Goal: Information Seeking & Learning: Learn about a topic

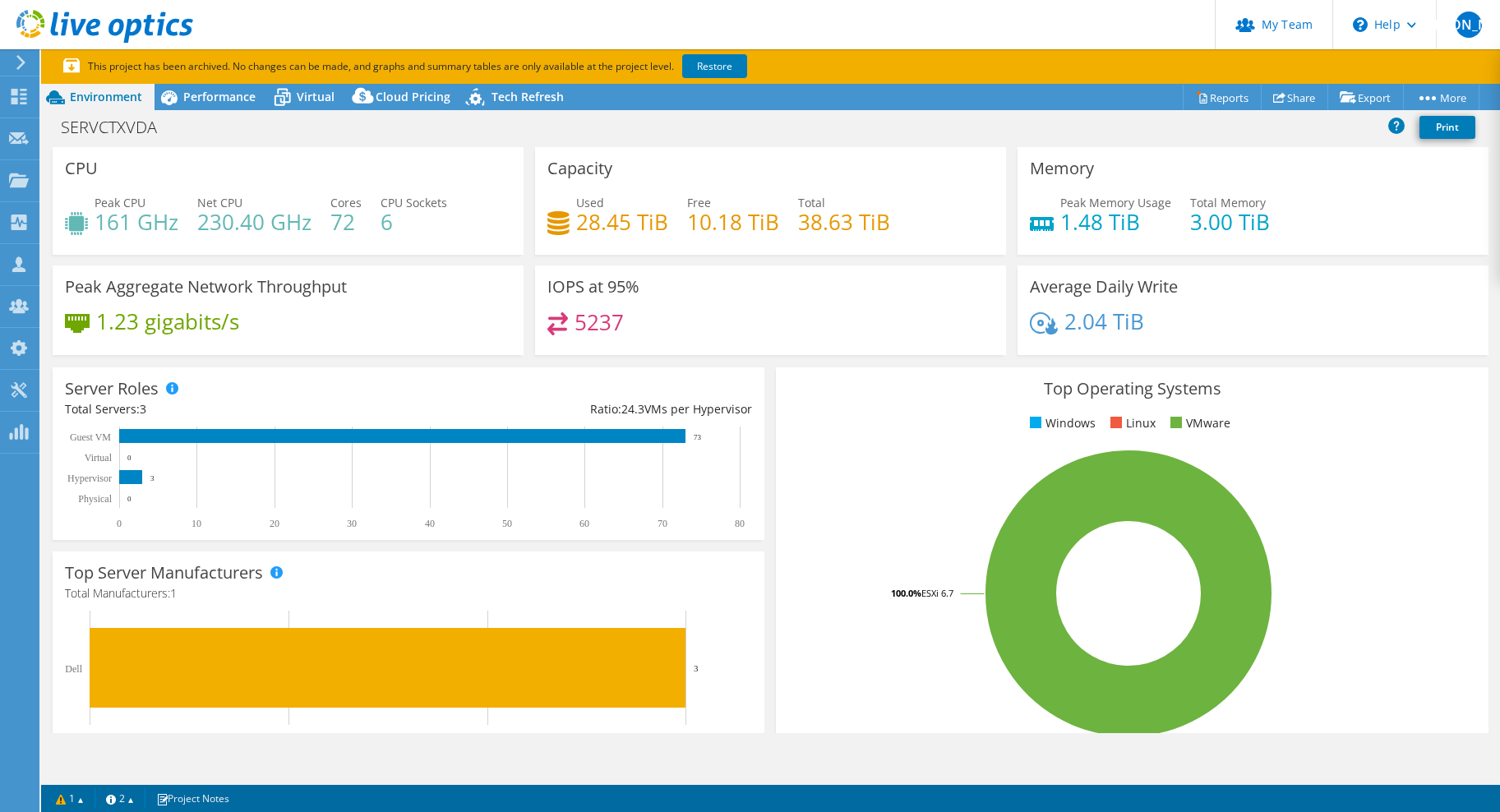
select select "USEast"
select select "MXN"
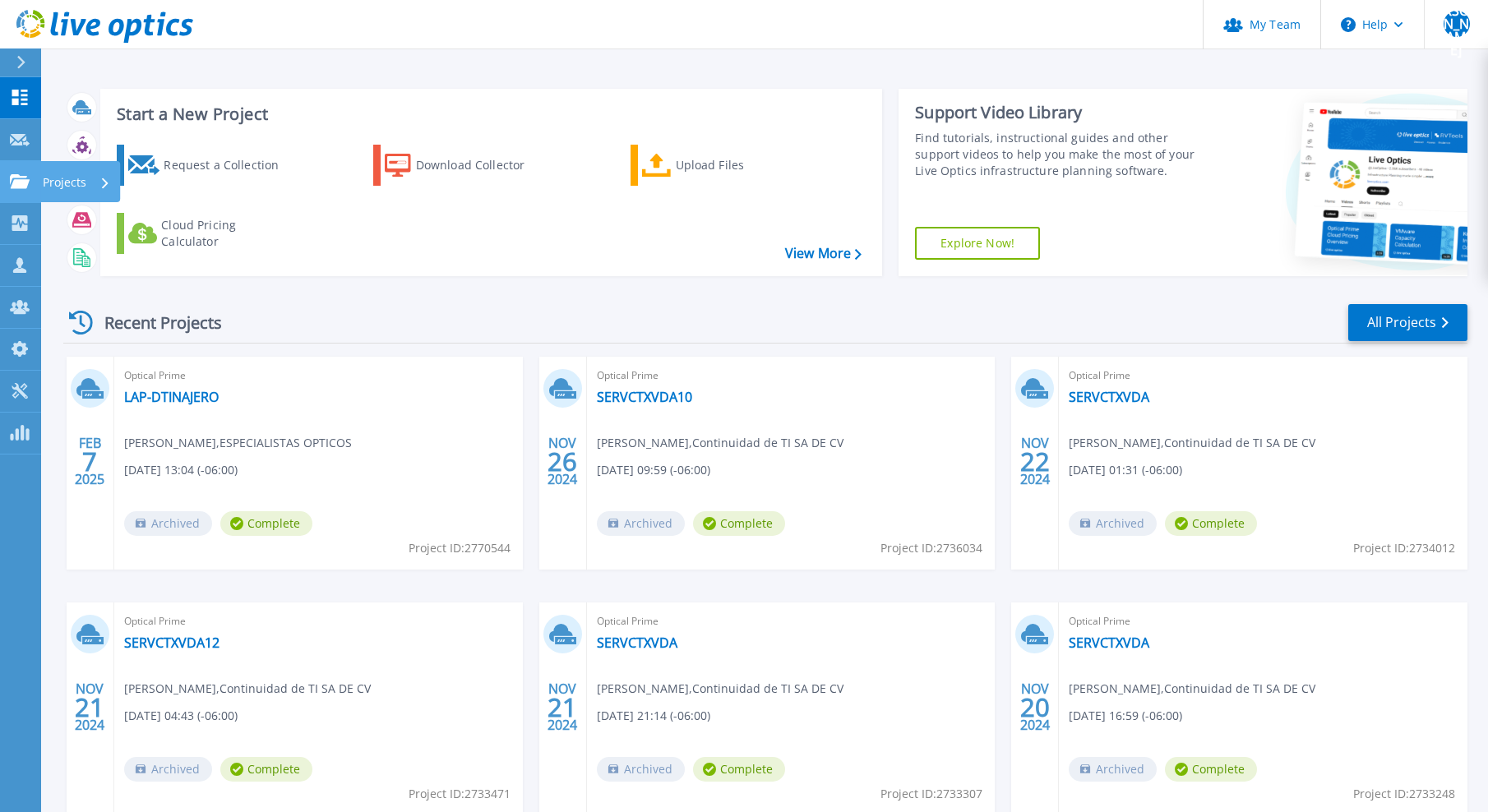
click at [33, 186] on link "Projects Projects" at bounding box center [20, 182] width 41 height 42
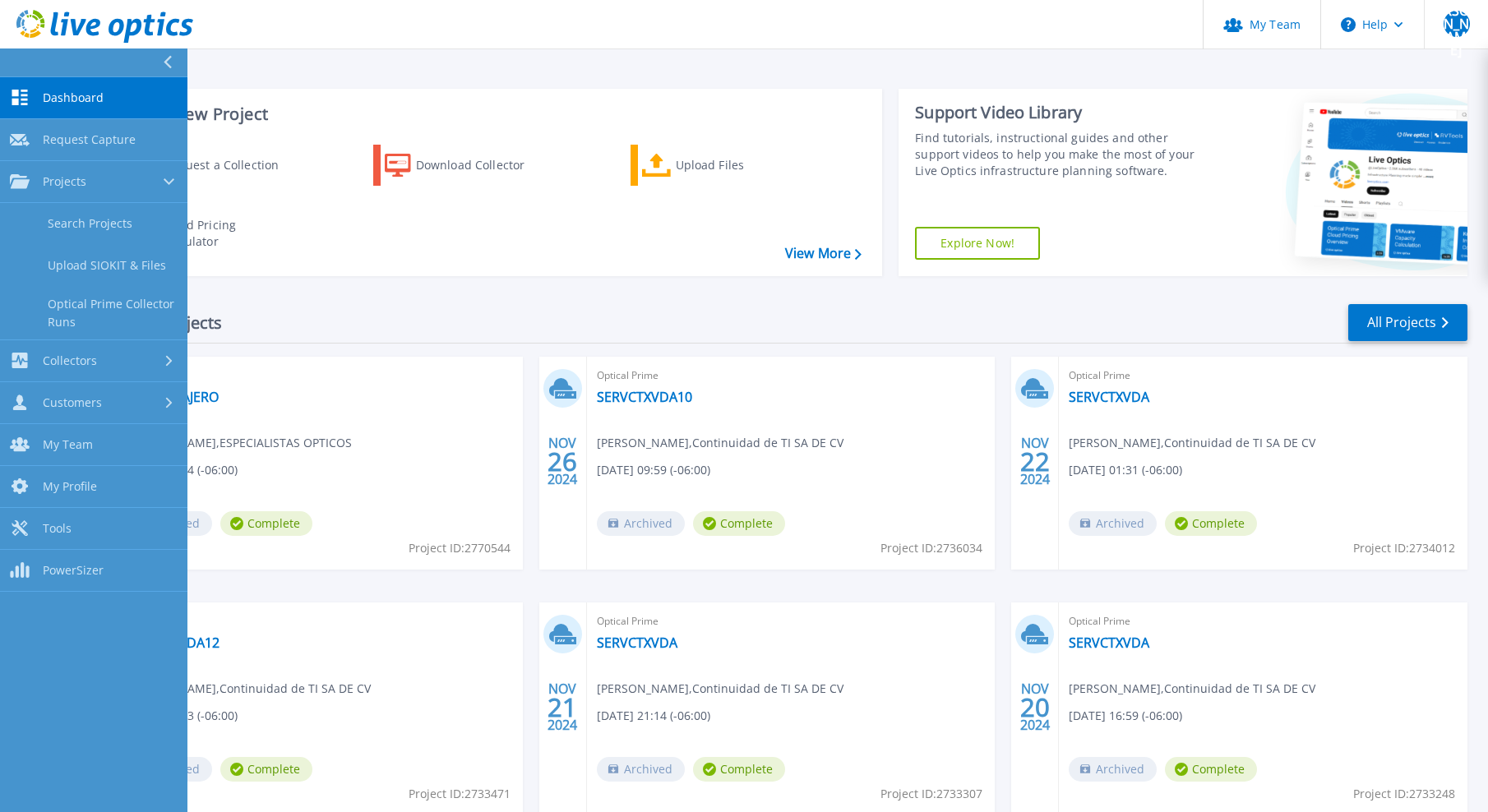
click at [640, 342] on div "Recent Projects All Projects" at bounding box center [765, 322] width 1404 height 41
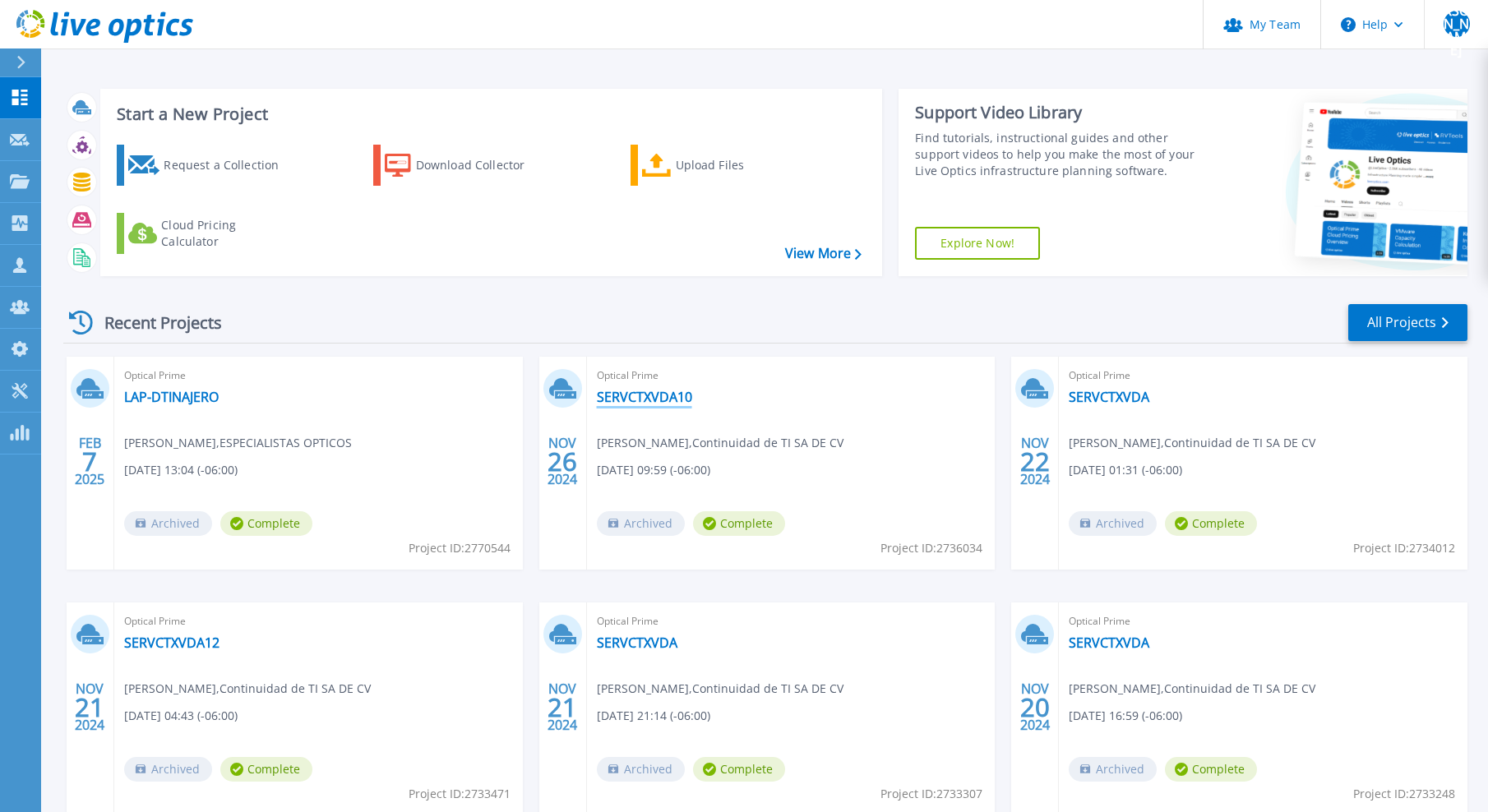
click at [675, 393] on link "SERVCTXVDA10" at bounding box center [644, 397] width 95 height 17
click at [1119, 401] on link "SERVCTXVDA" at bounding box center [1108, 397] width 81 height 17
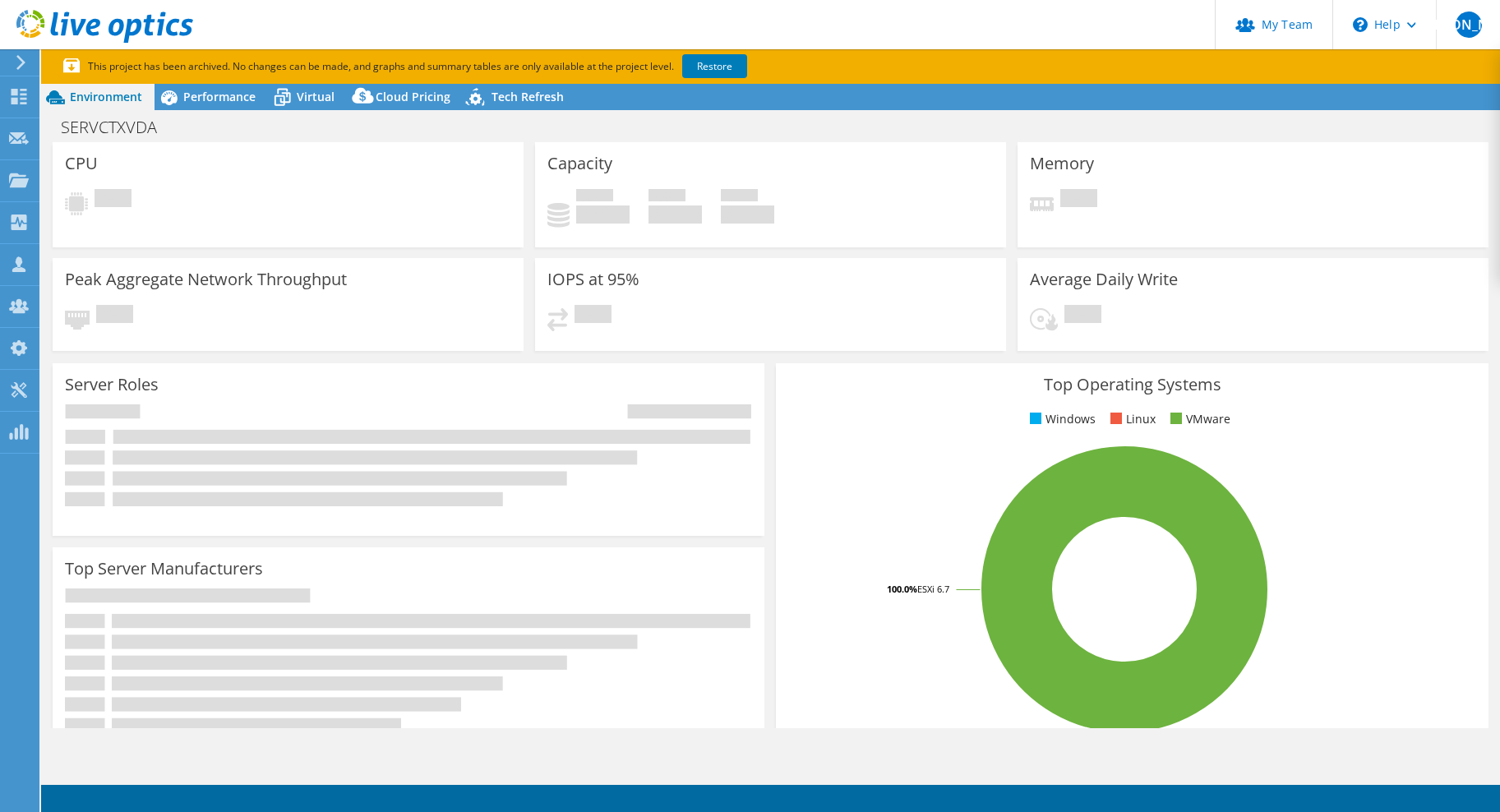
select select "USEast"
select select "MXN"
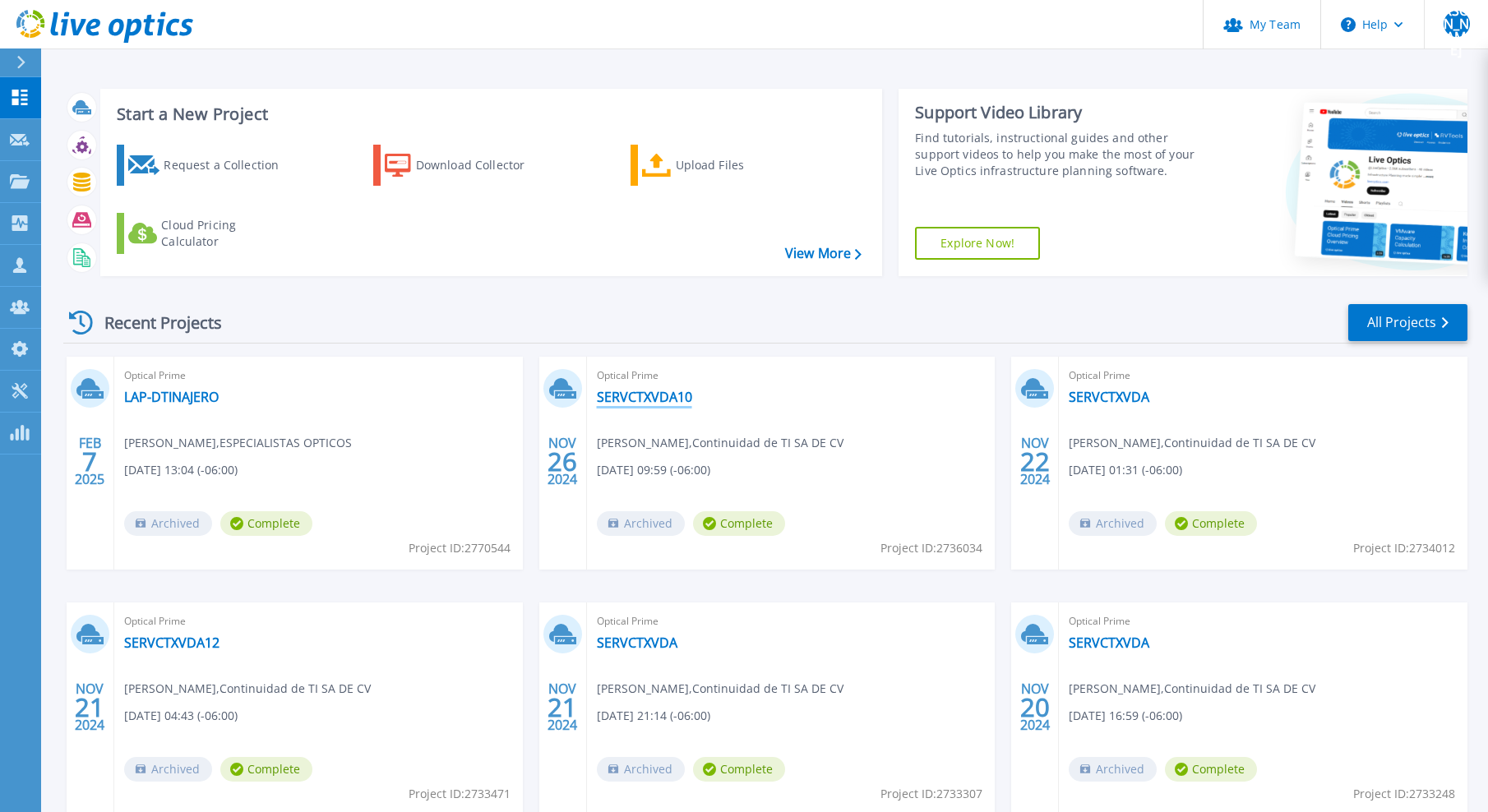
click at [628, 403] on link "SERVCTXVDA10" at bounding box center [644, 397] width 95 height 17
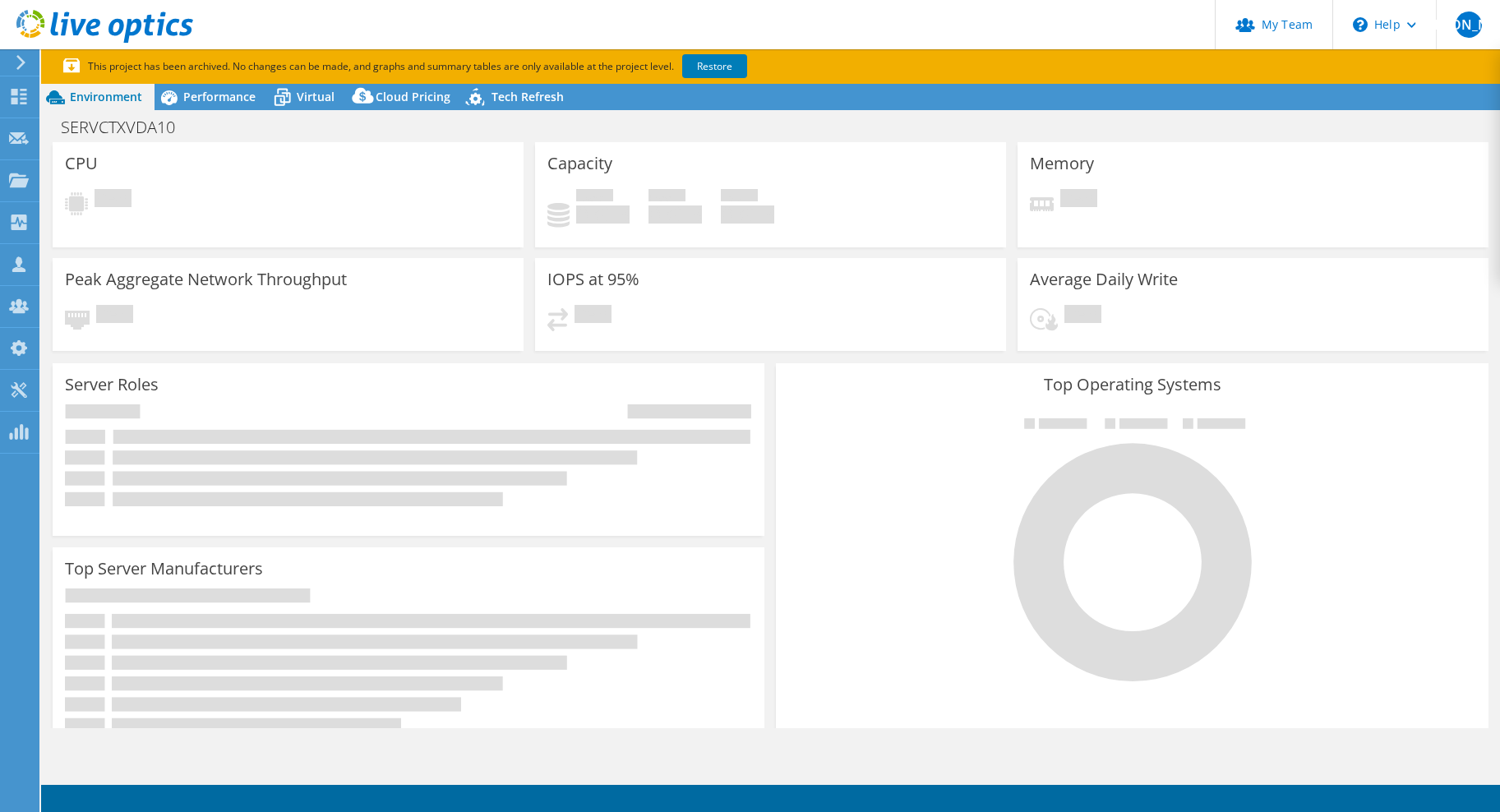
select select "USD"
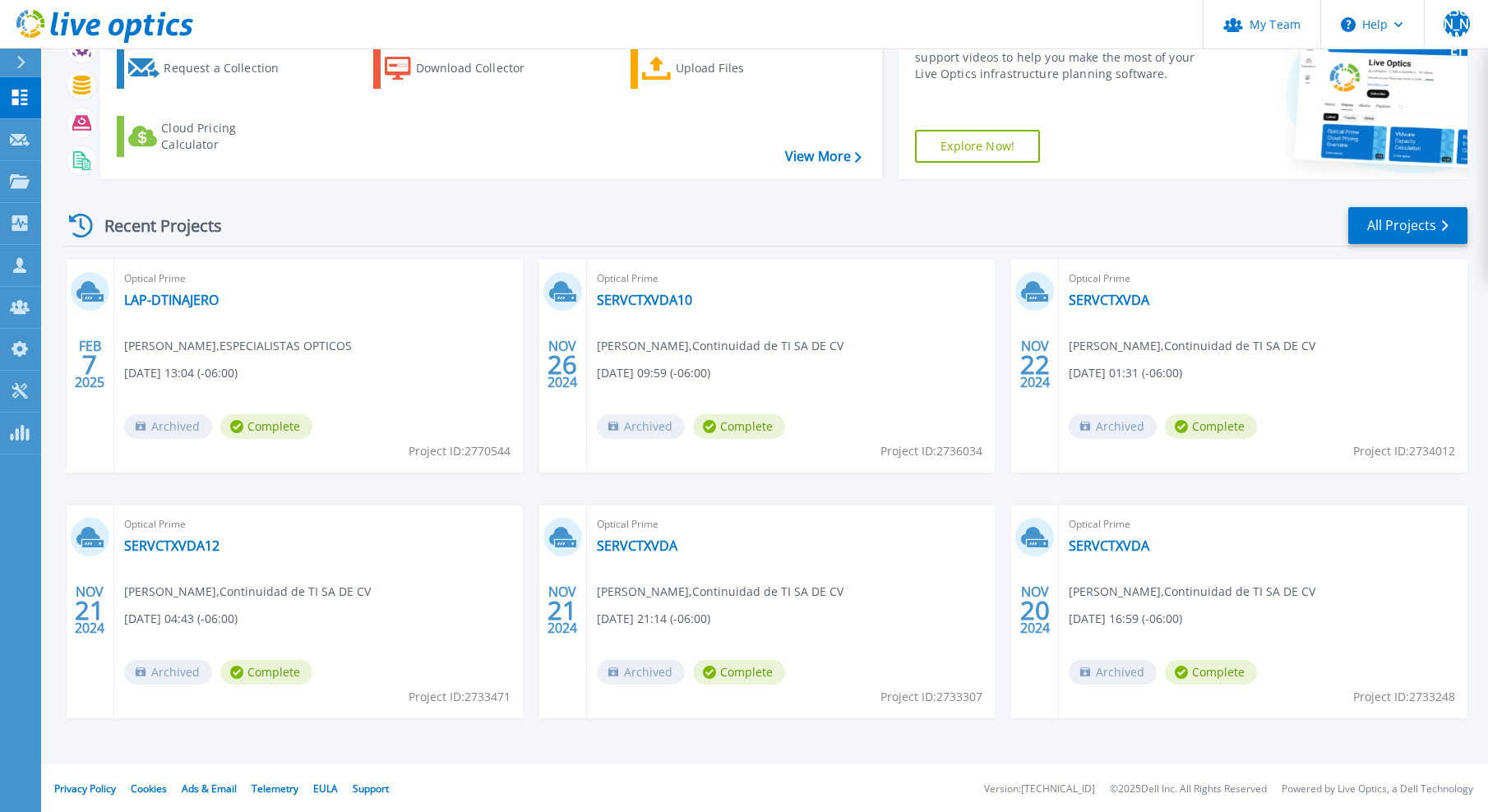
scroll to position [98, 0]
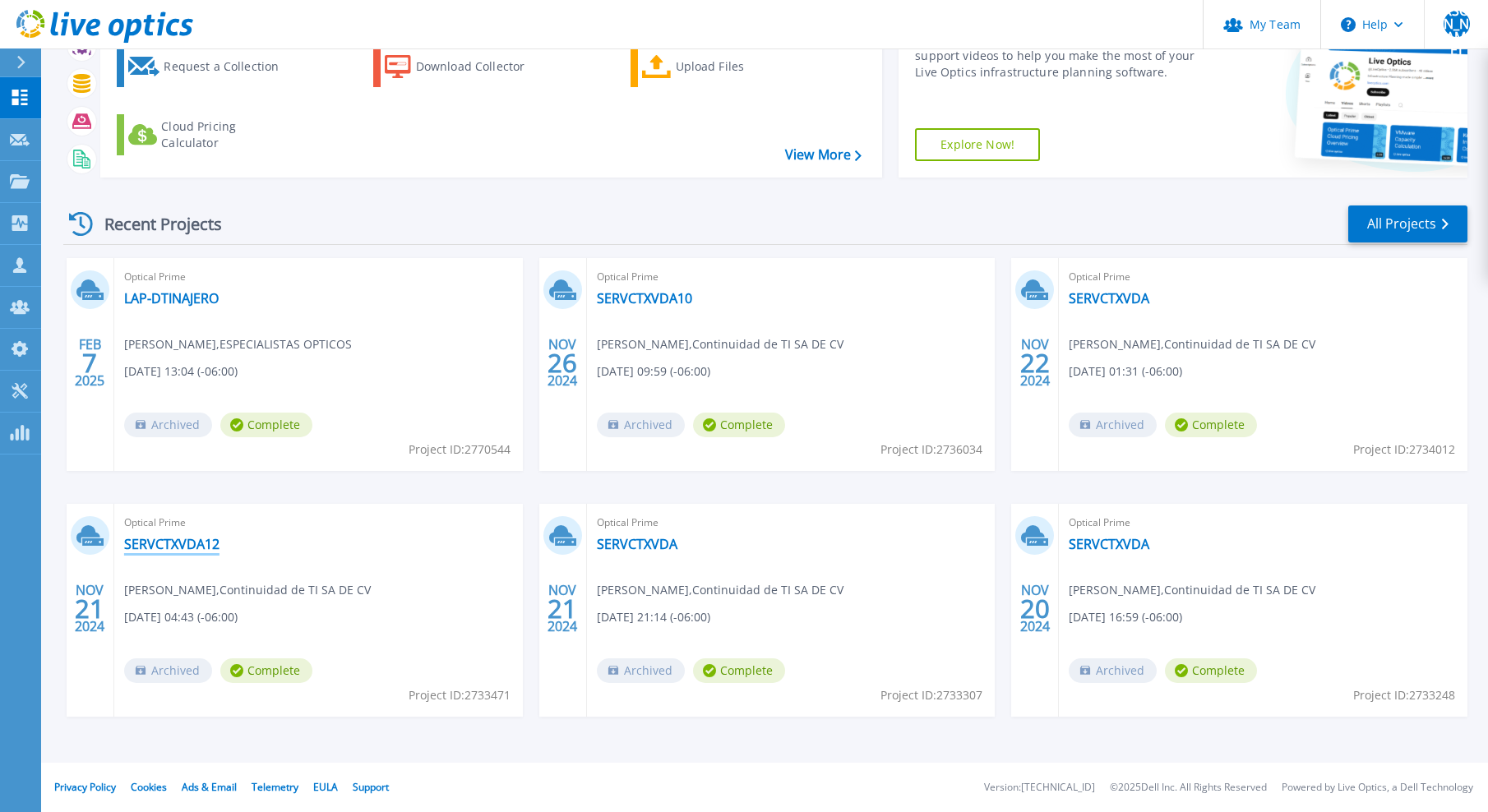
click at [184, 551] on link "SERVCTXVDA12" at bounding box center [171, 544] width 95 height 17
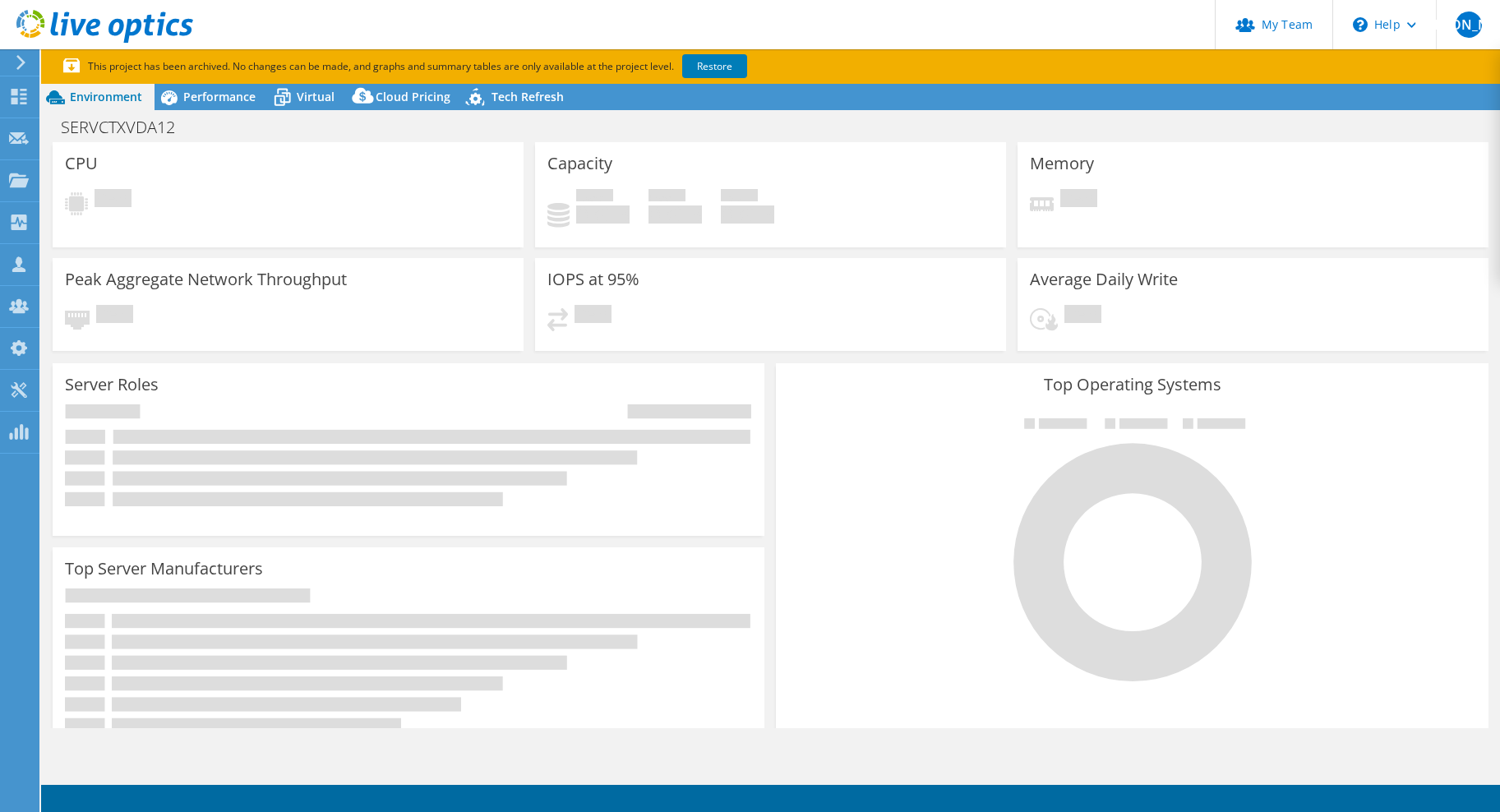
select select "USD"
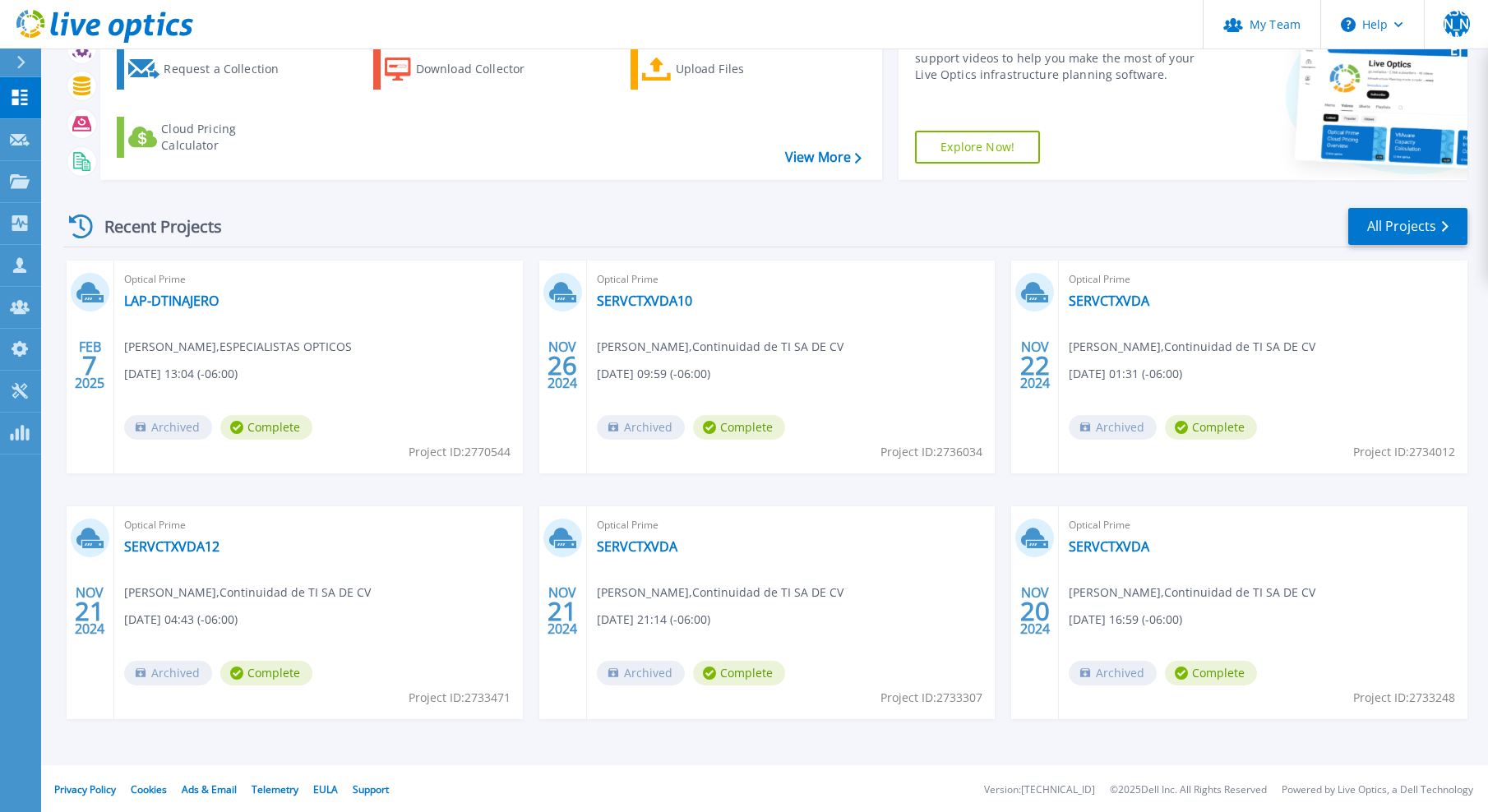
scroll to position [98, 0]
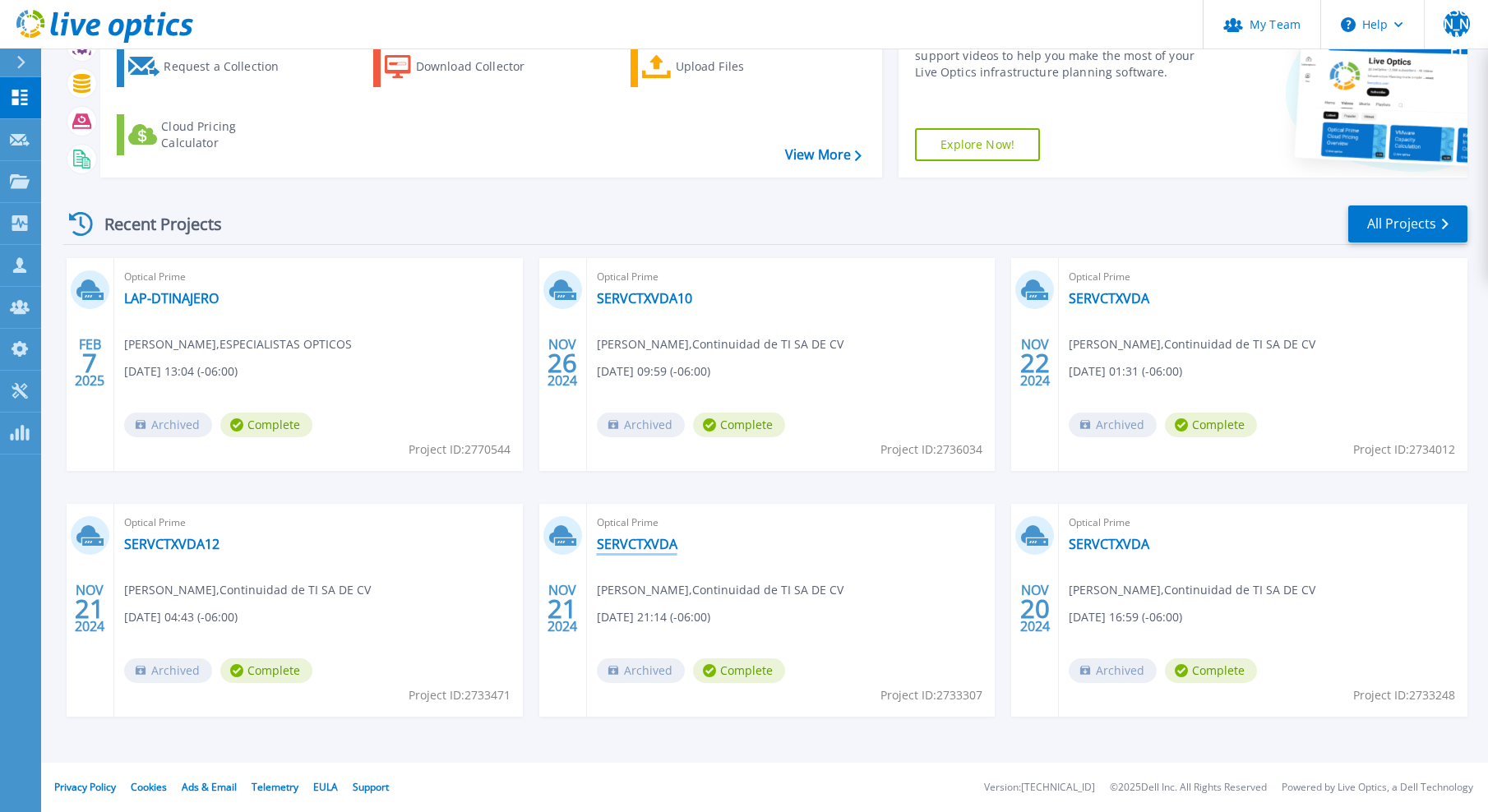
click at [639, 541] on link "SERVCTXVDA" at bounding box center [637, 544] width 81 height 17
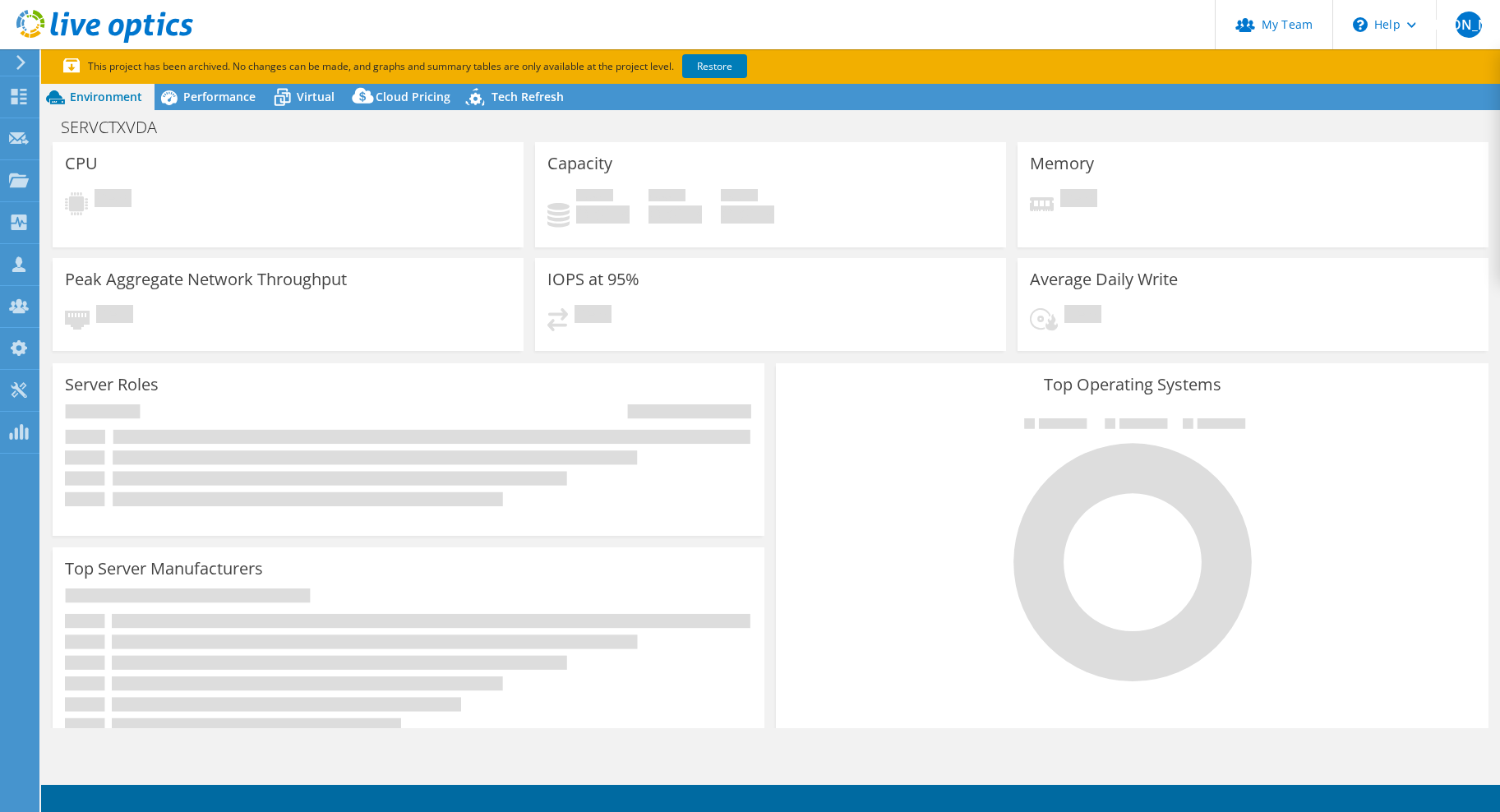
select select "USD"
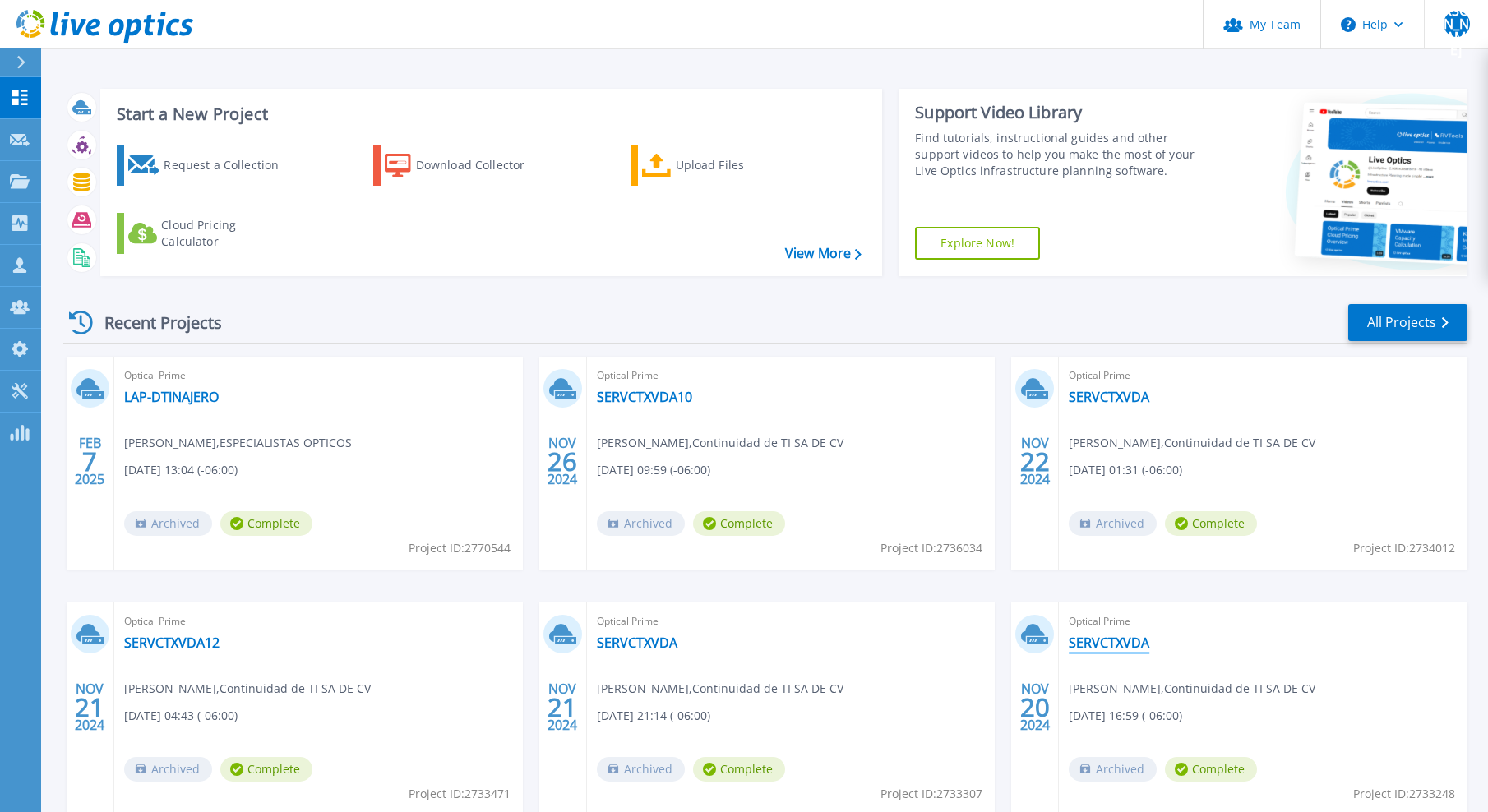
click at [1104, 642] on link "SERVCTXVDA" at bounding box center [1108, 643] width 81 height 17
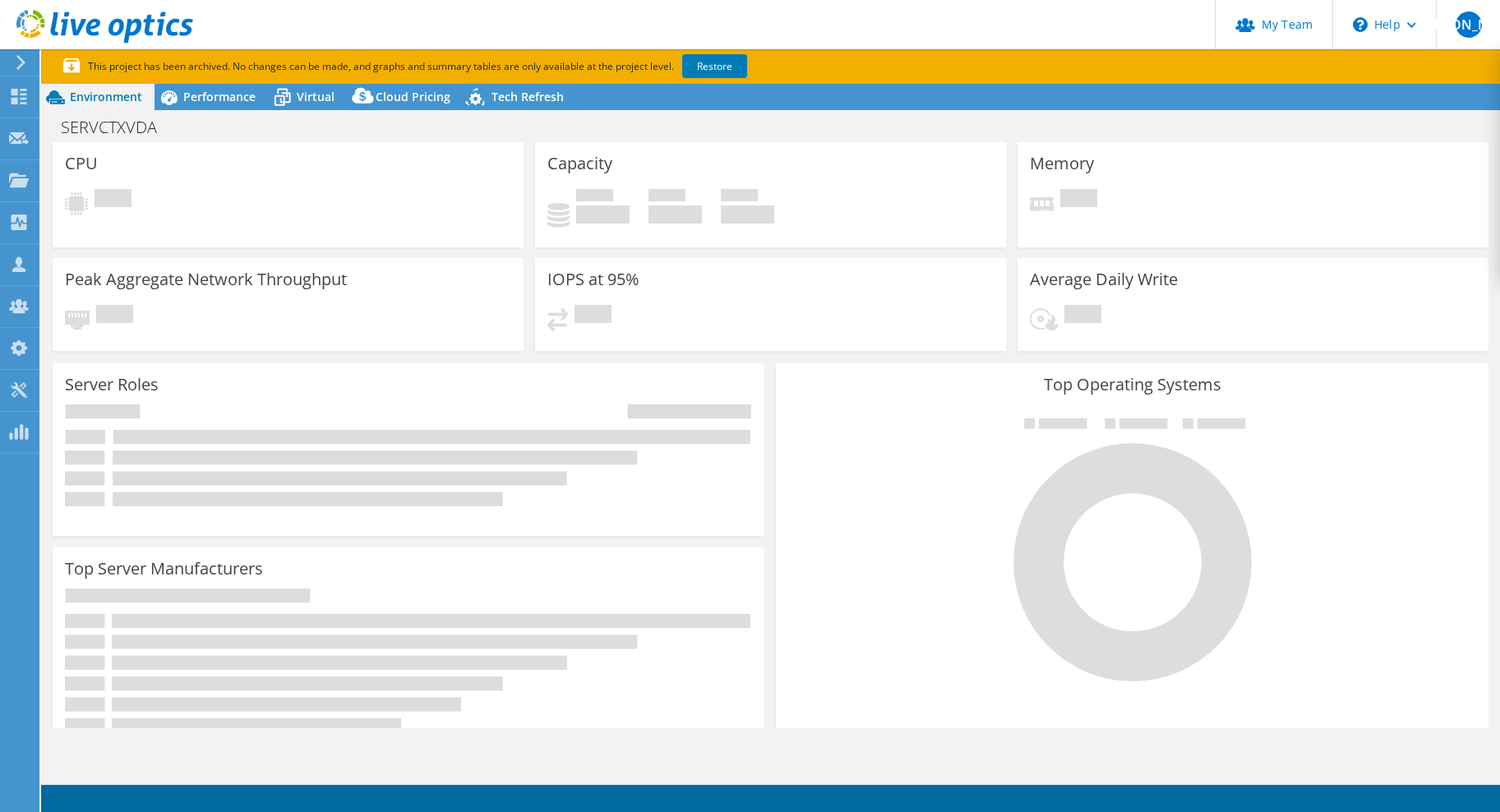
select select "USD"
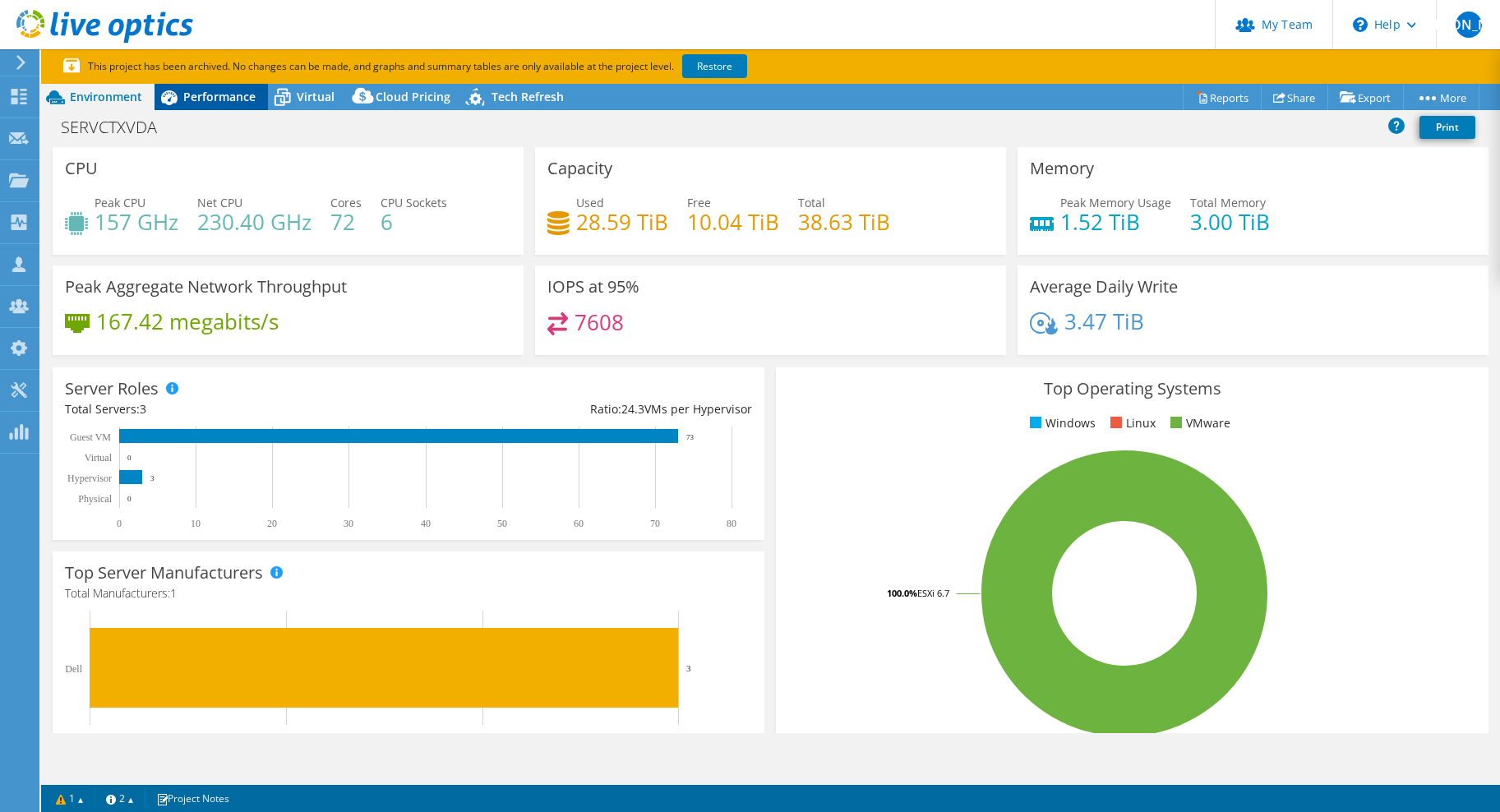
click at [205, 98] on span "Performance" at bounding box center [220, 96] width 72 height 16
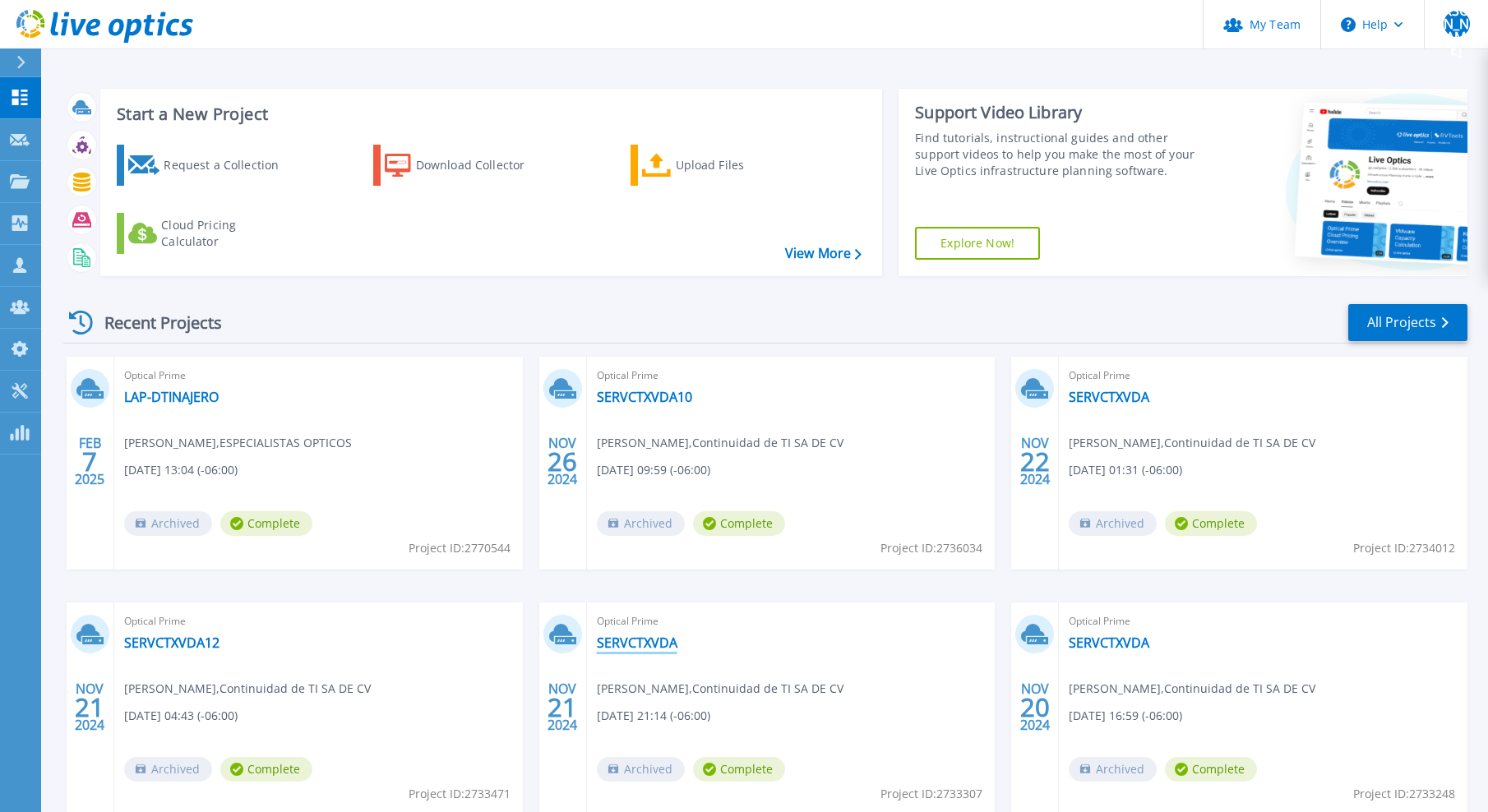
click at [640, 645] on link "SERVCTXVDA" at bounding box center [637, 643] width 81 height 17
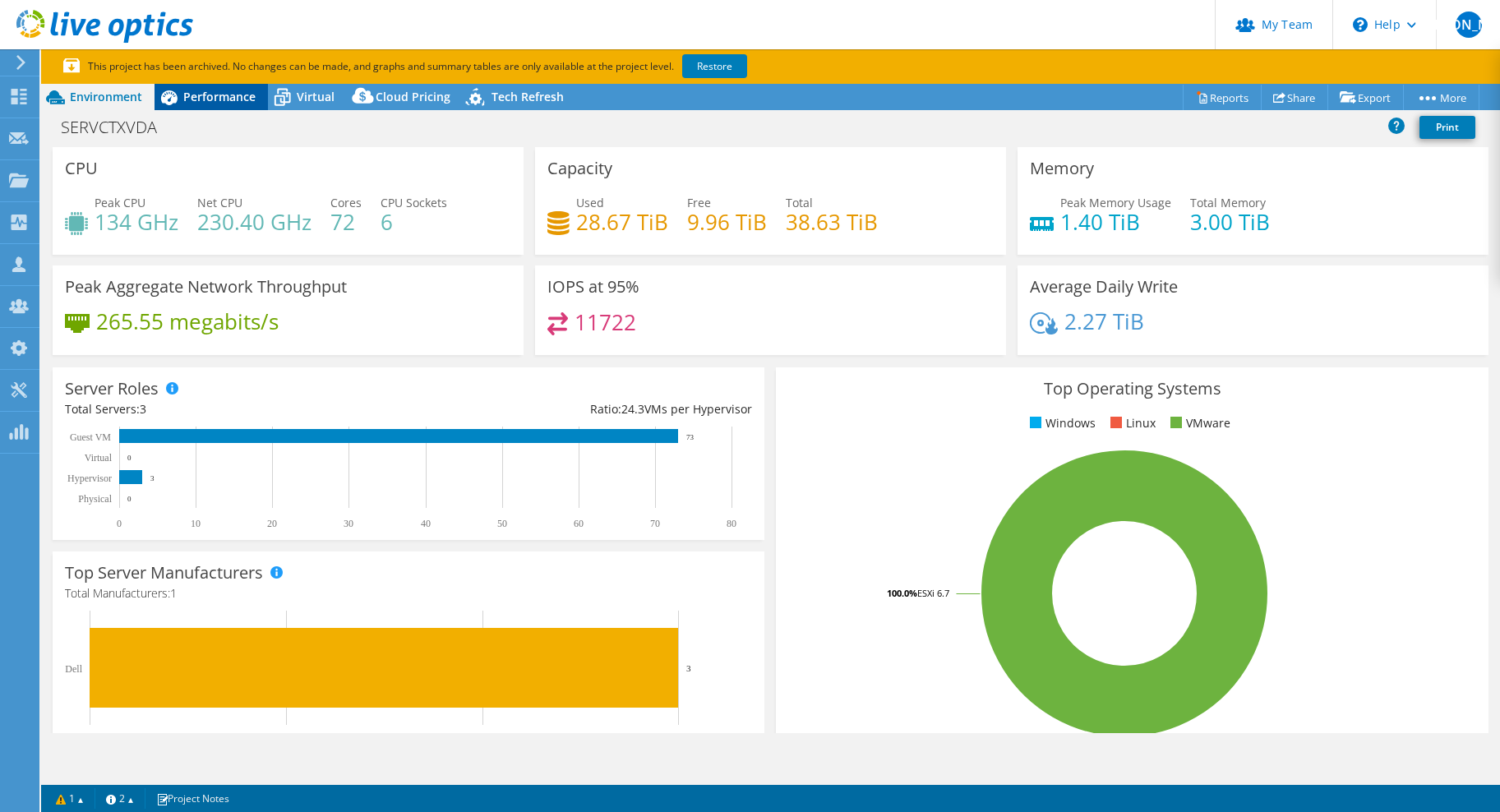
click at [227, 91] on span "Performance" at bounding box center [220, 96] width 72 height 16
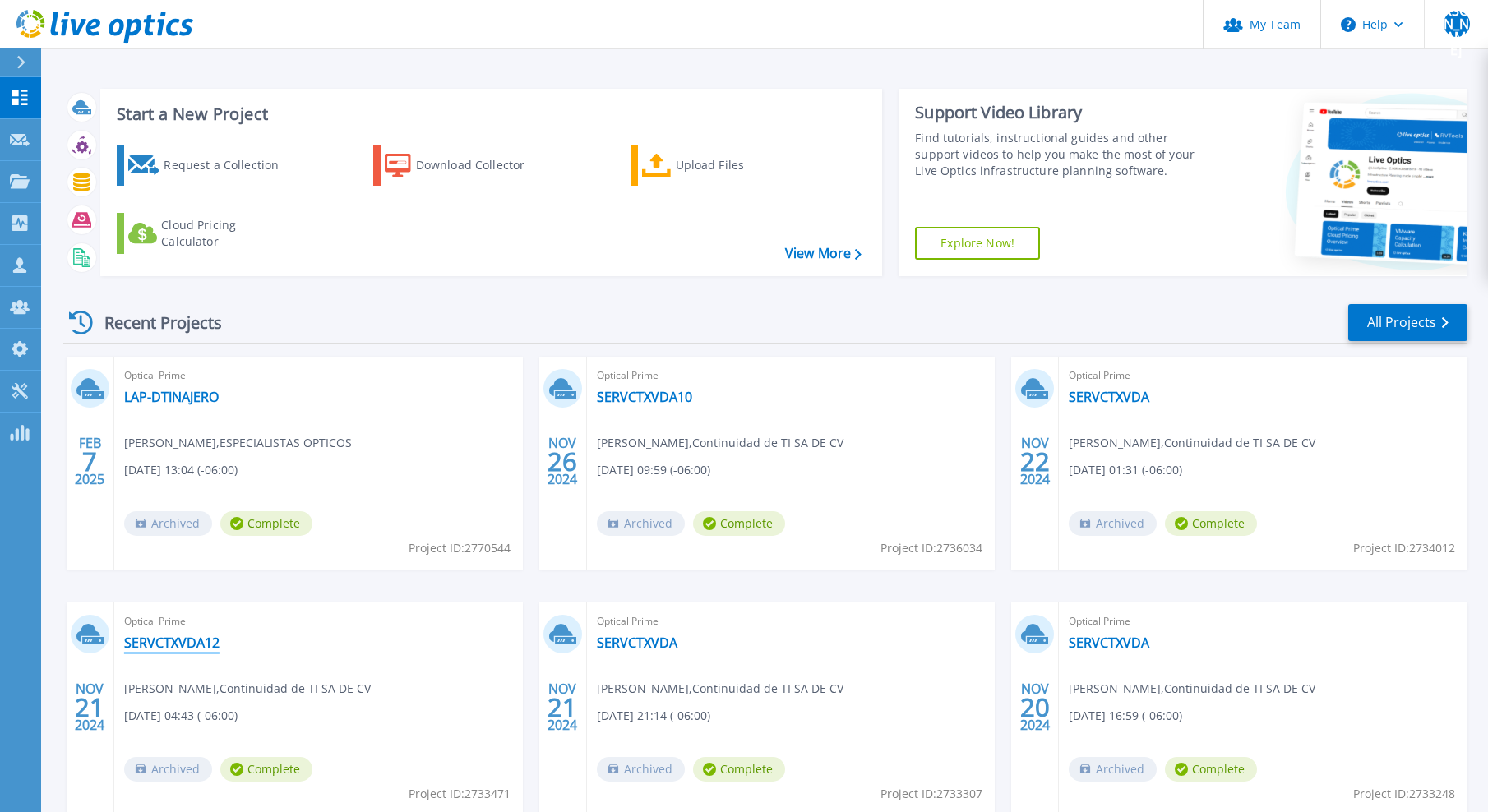
click at [204, 640] on link "SERVCTXVDA12" at bounding box center [171, 643] width 95 height 17
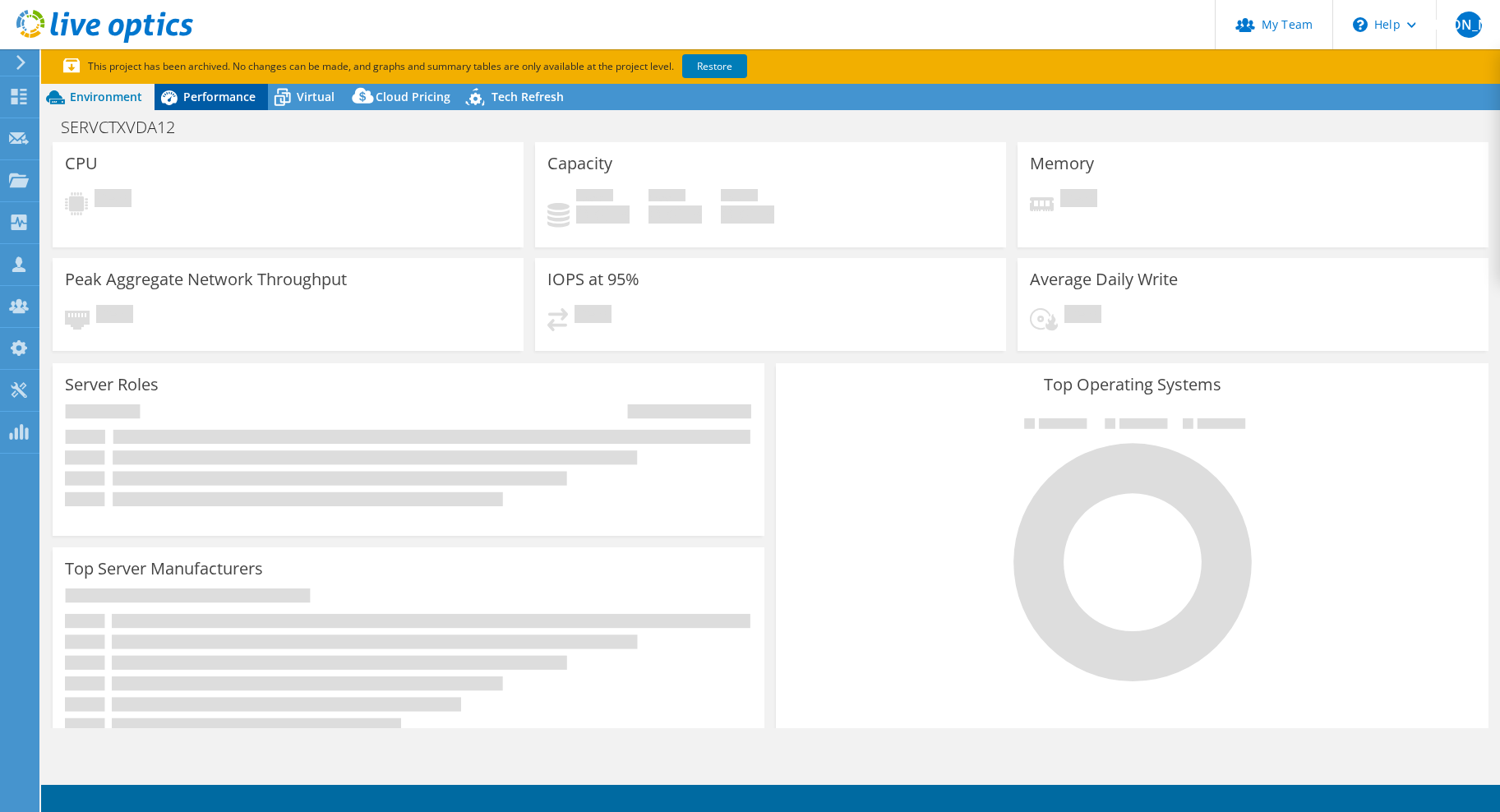
select select "USD"
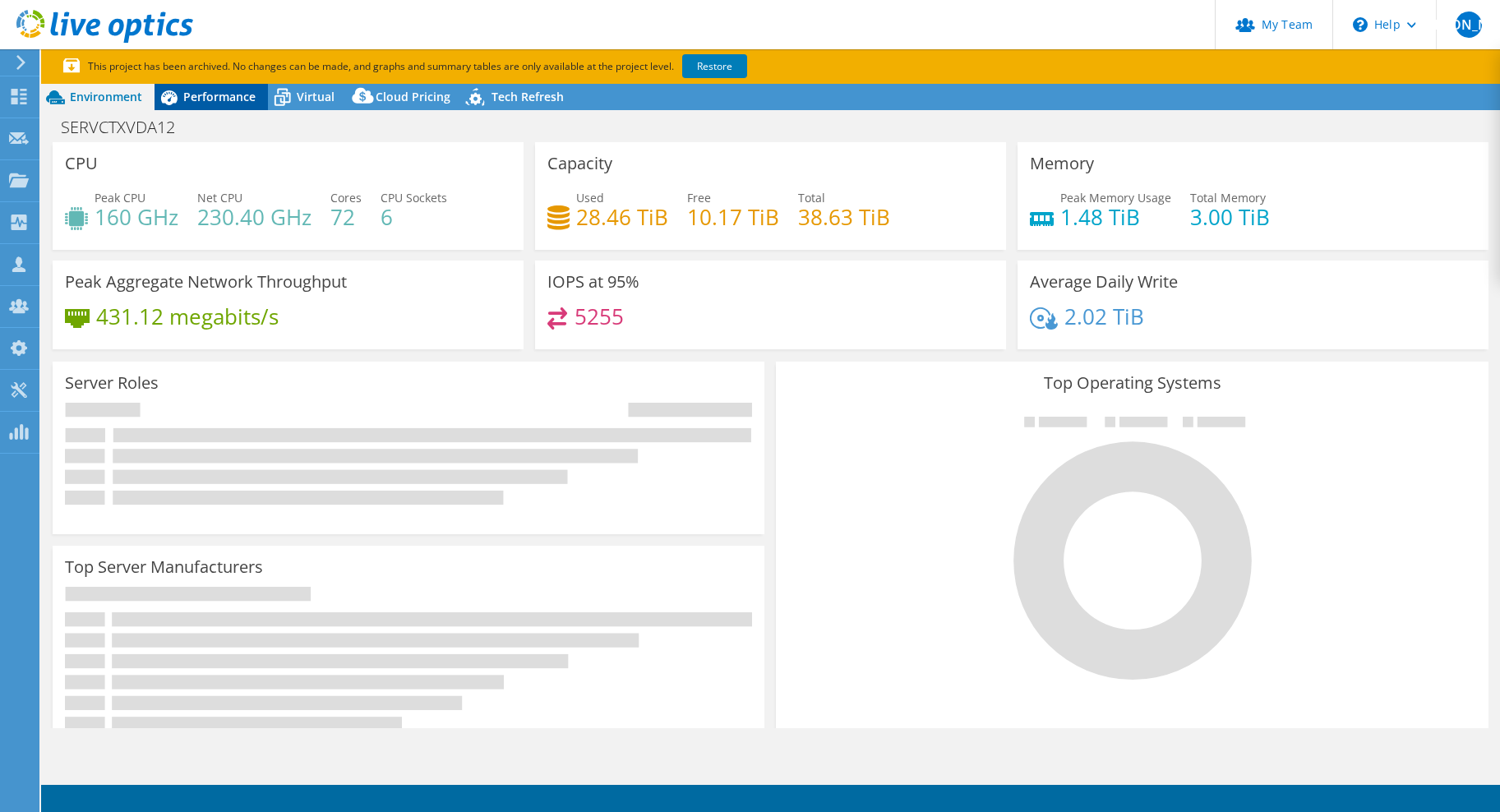
click at [201, 102] on span "Performance" at bounding box center [220, 96] width 72 height 16
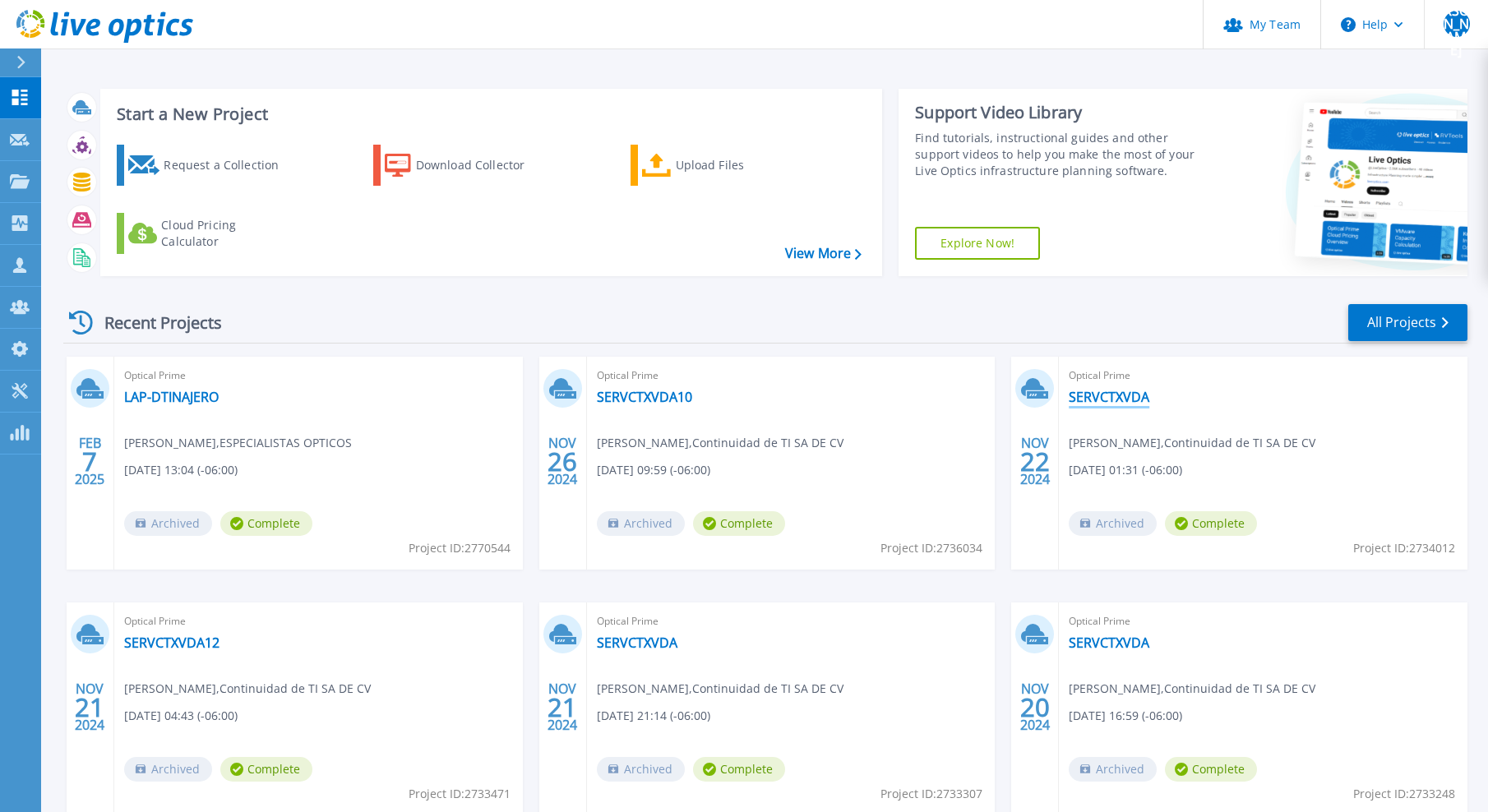
click at [1131, 395] on link "SERVCTXVDA" at bounding box center [1108, 397] width 81 height 17
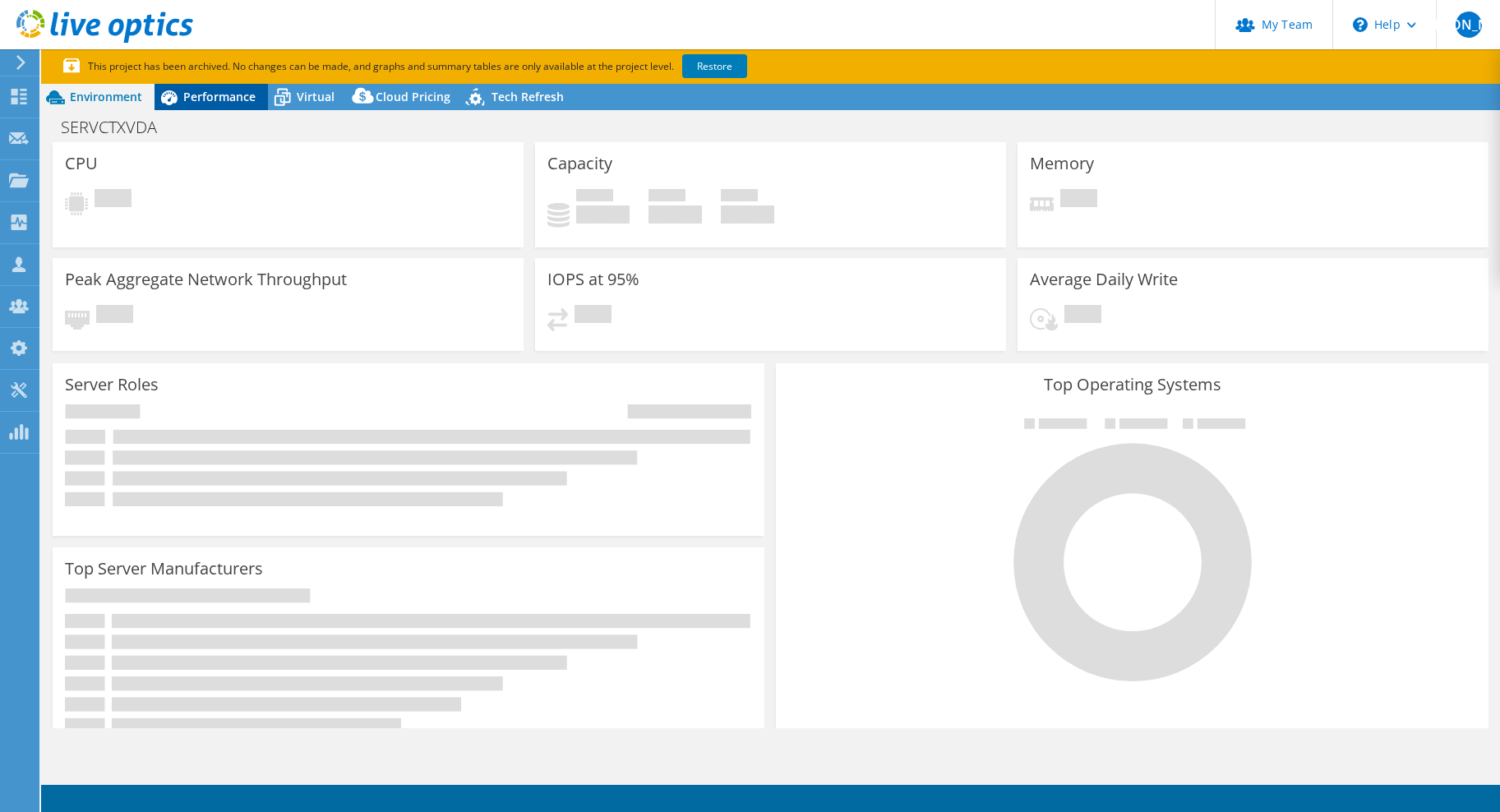
select select "USEast"
select select "MXN"
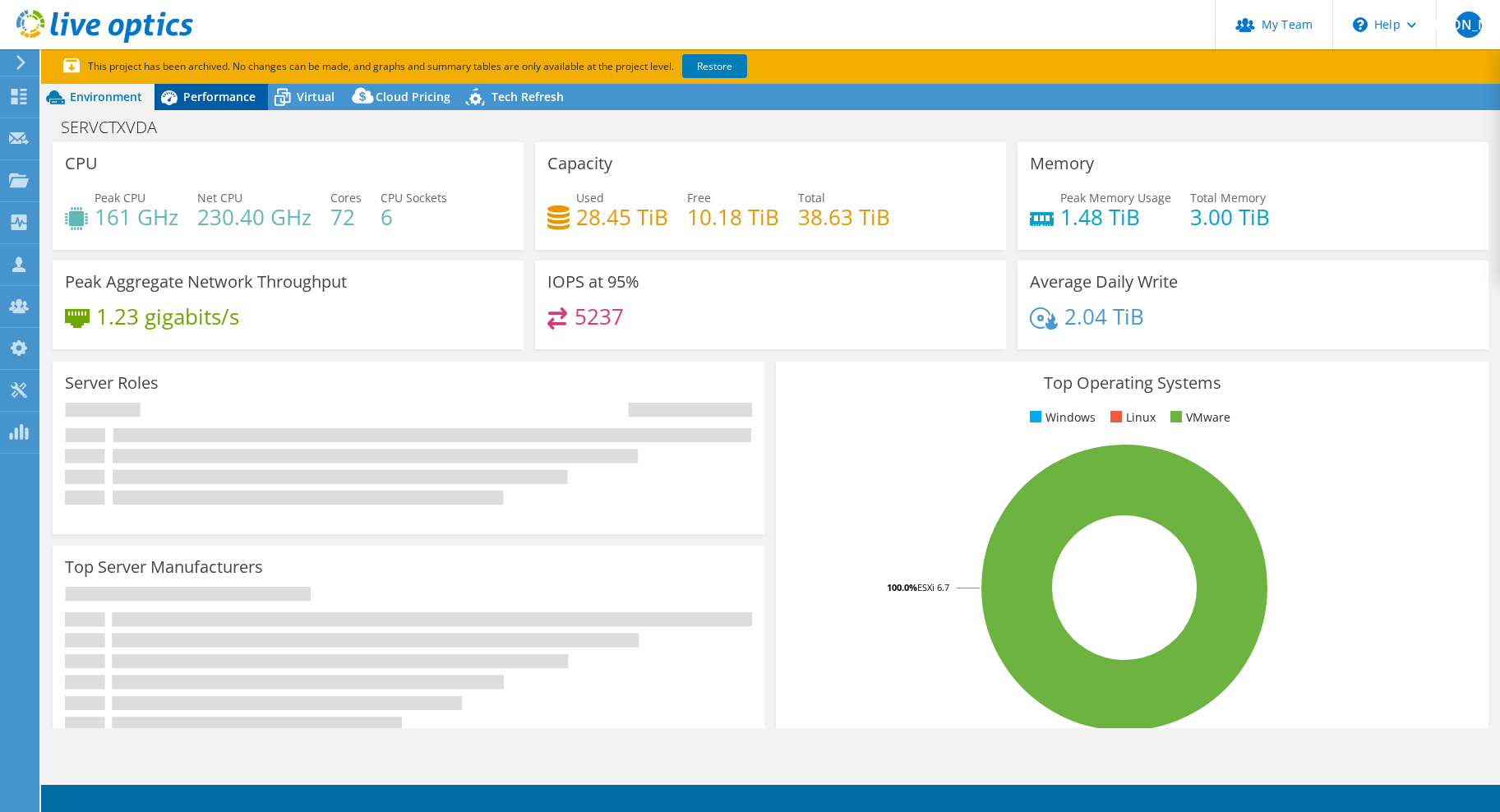
click at [215, 88] on div "Performance" at bounding box center [211, 97] width 114 height 26
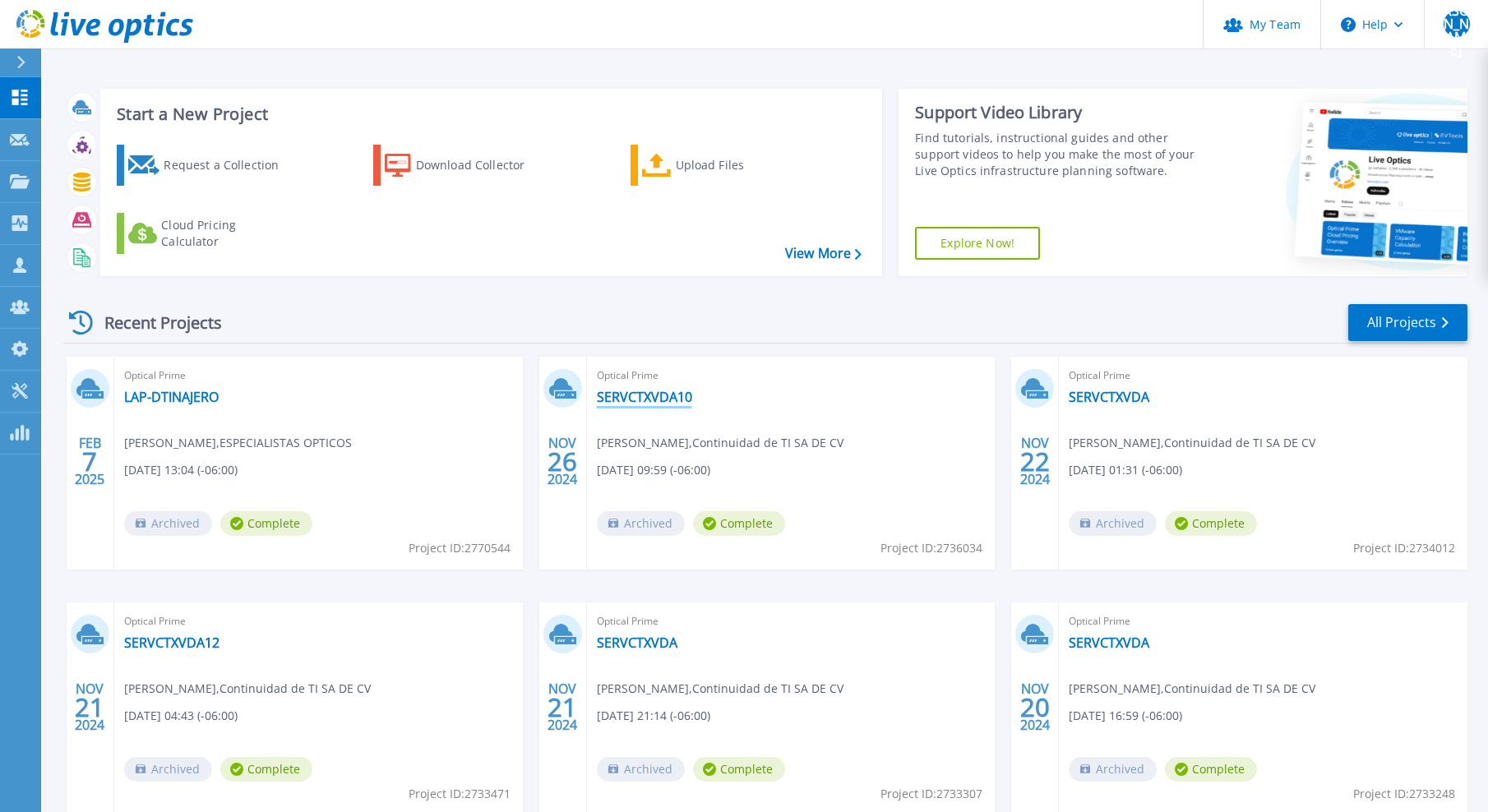
click at [626, 400] on link "SERVCTXVDA10" at bounding box center [644, 397] width 95 height 17
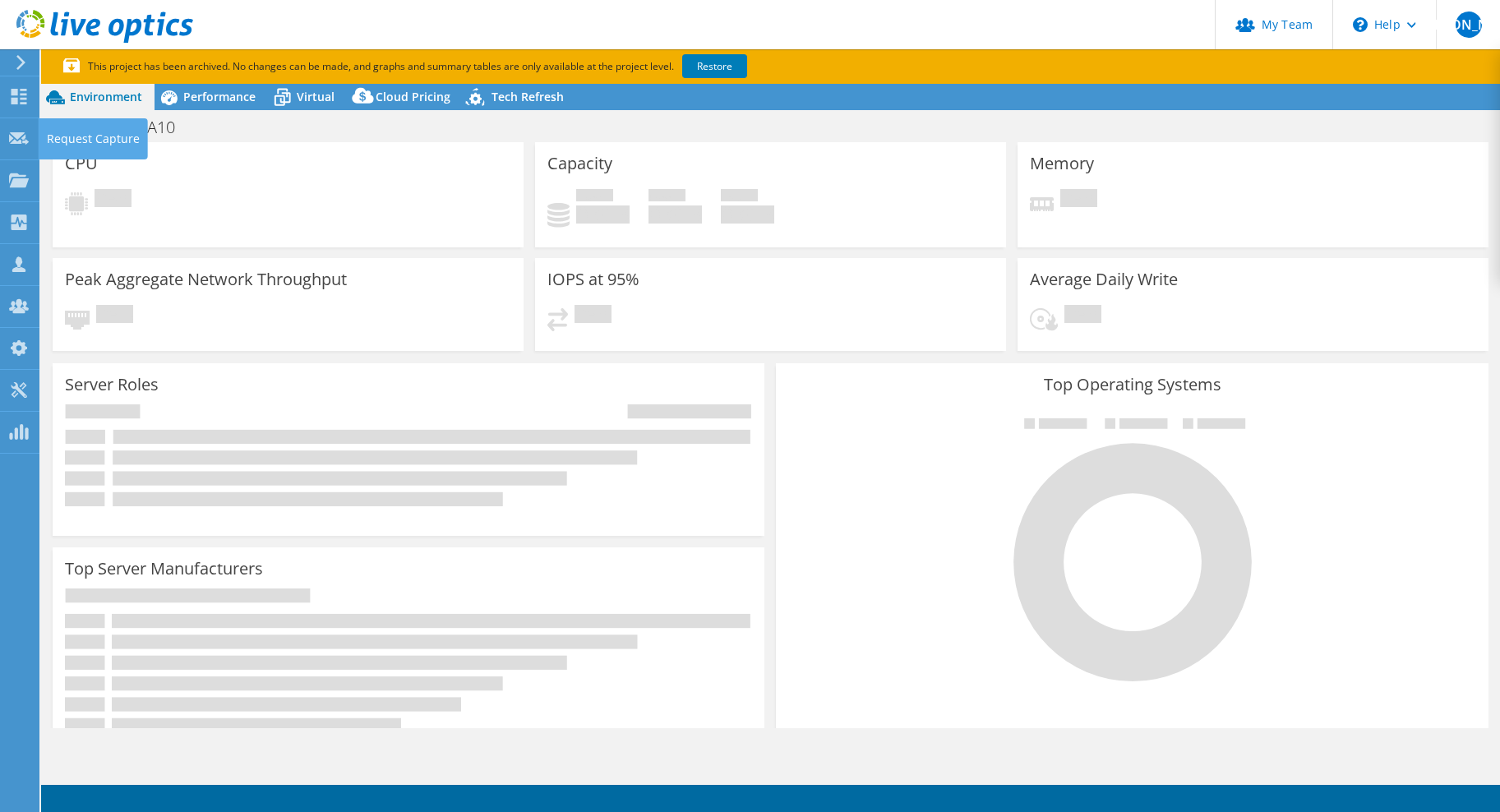
select select "USD"
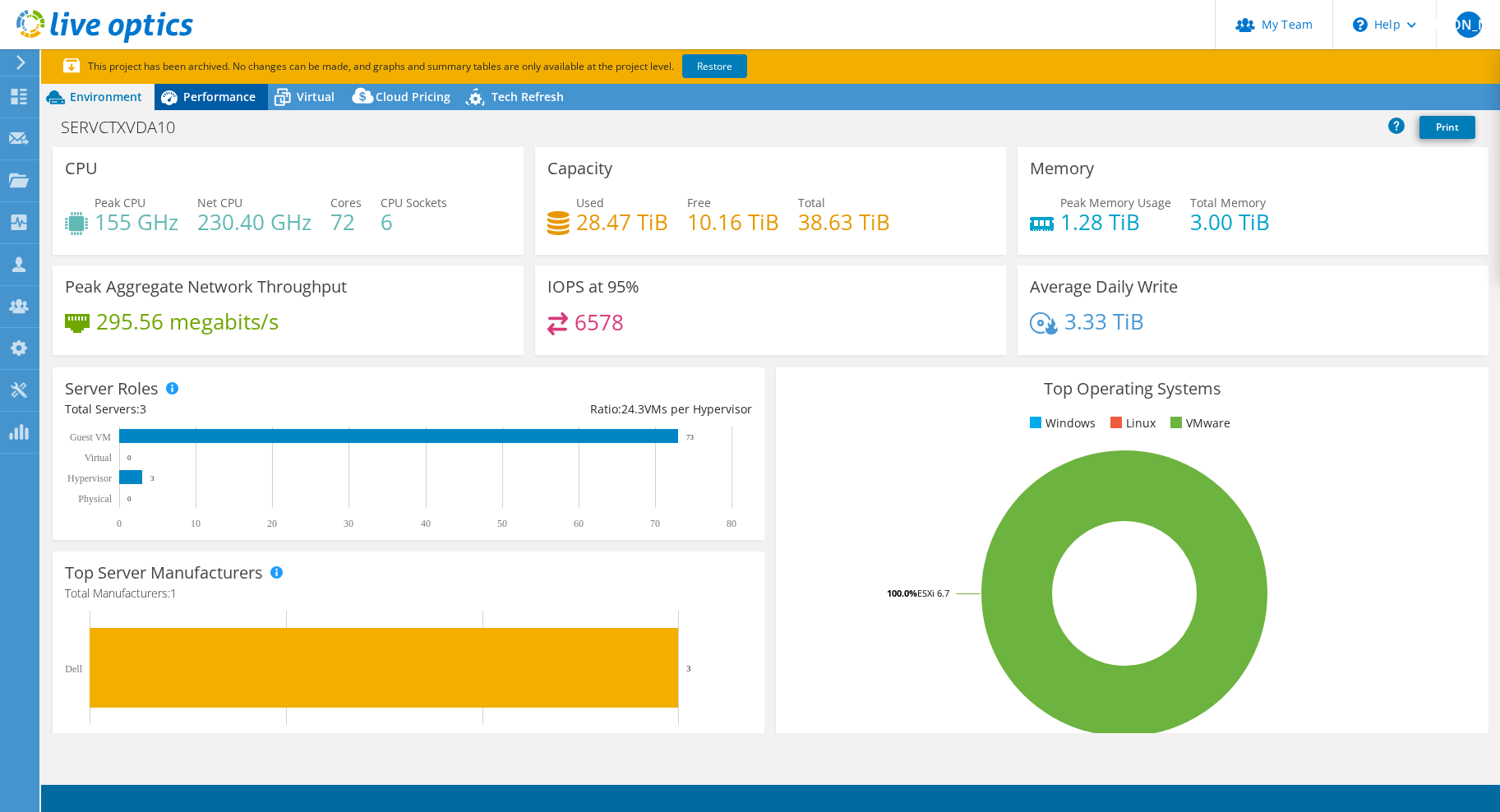
click at [168, 103] on icon at bounding box center [169, 98] width 17 height 15
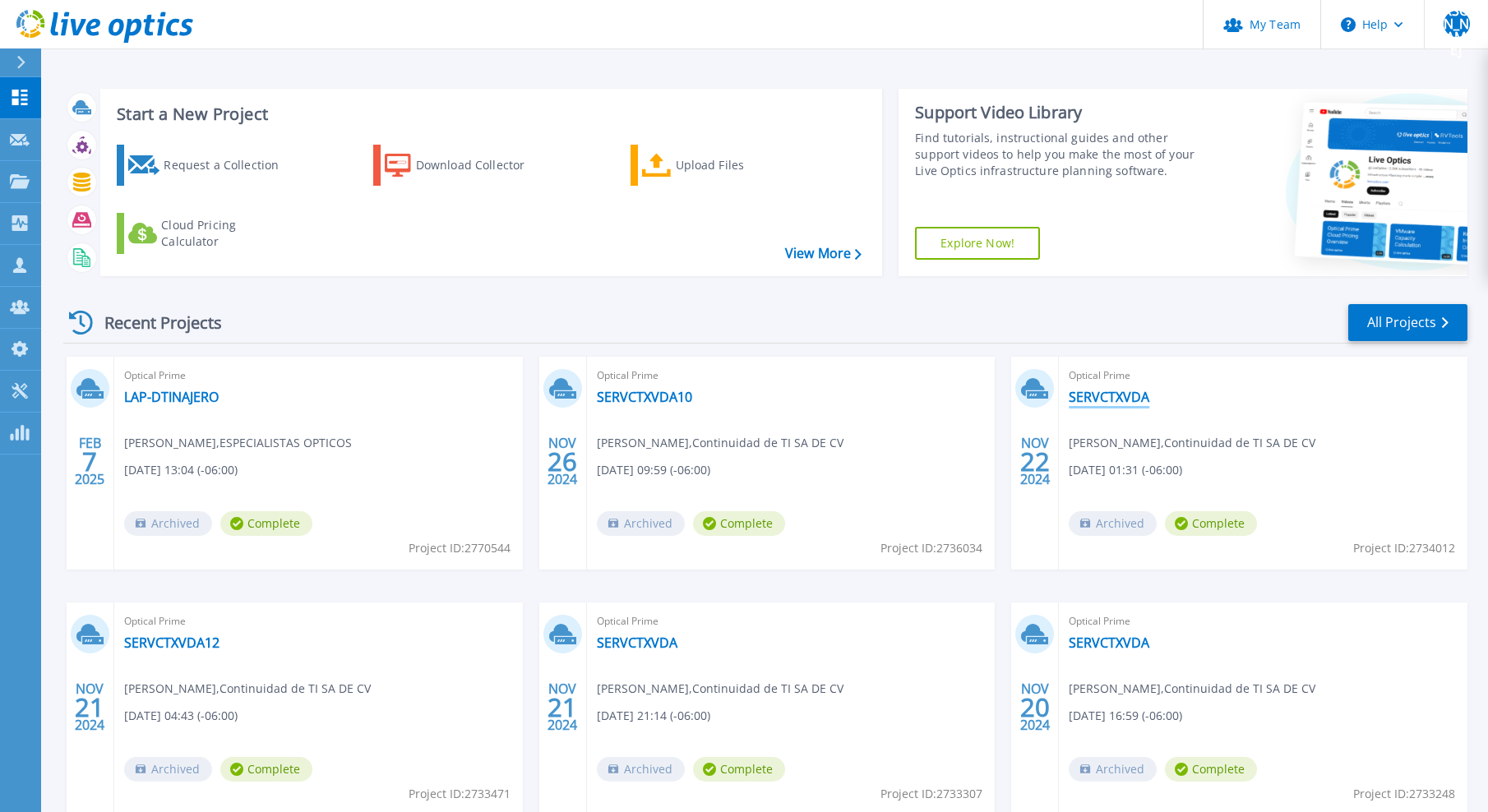
click at [1089, 404] on link "SERVCTXVDA" at bounding box center [1108, 397] width 81 height 17
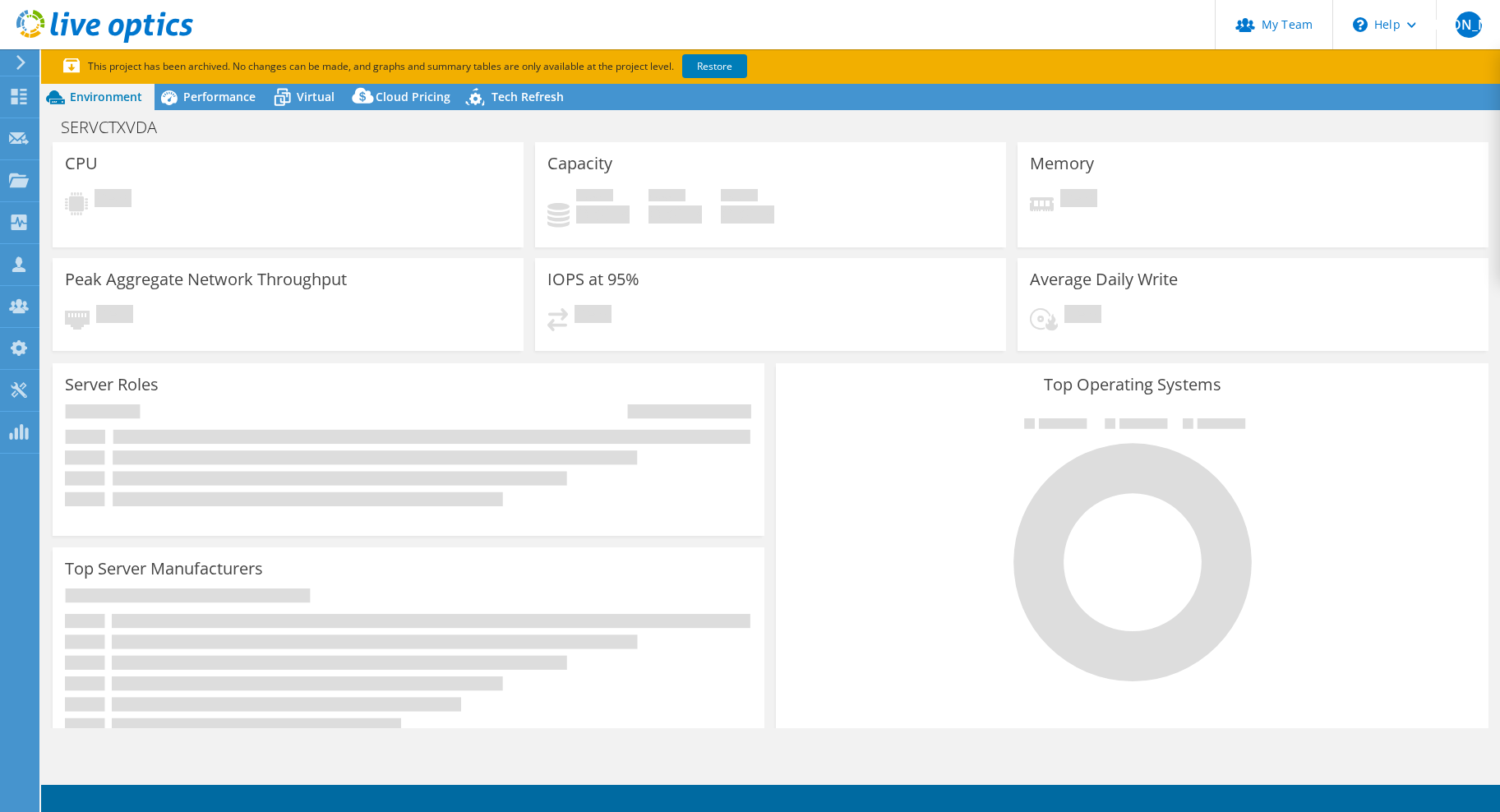
select select "USEast"
select select "MXN"
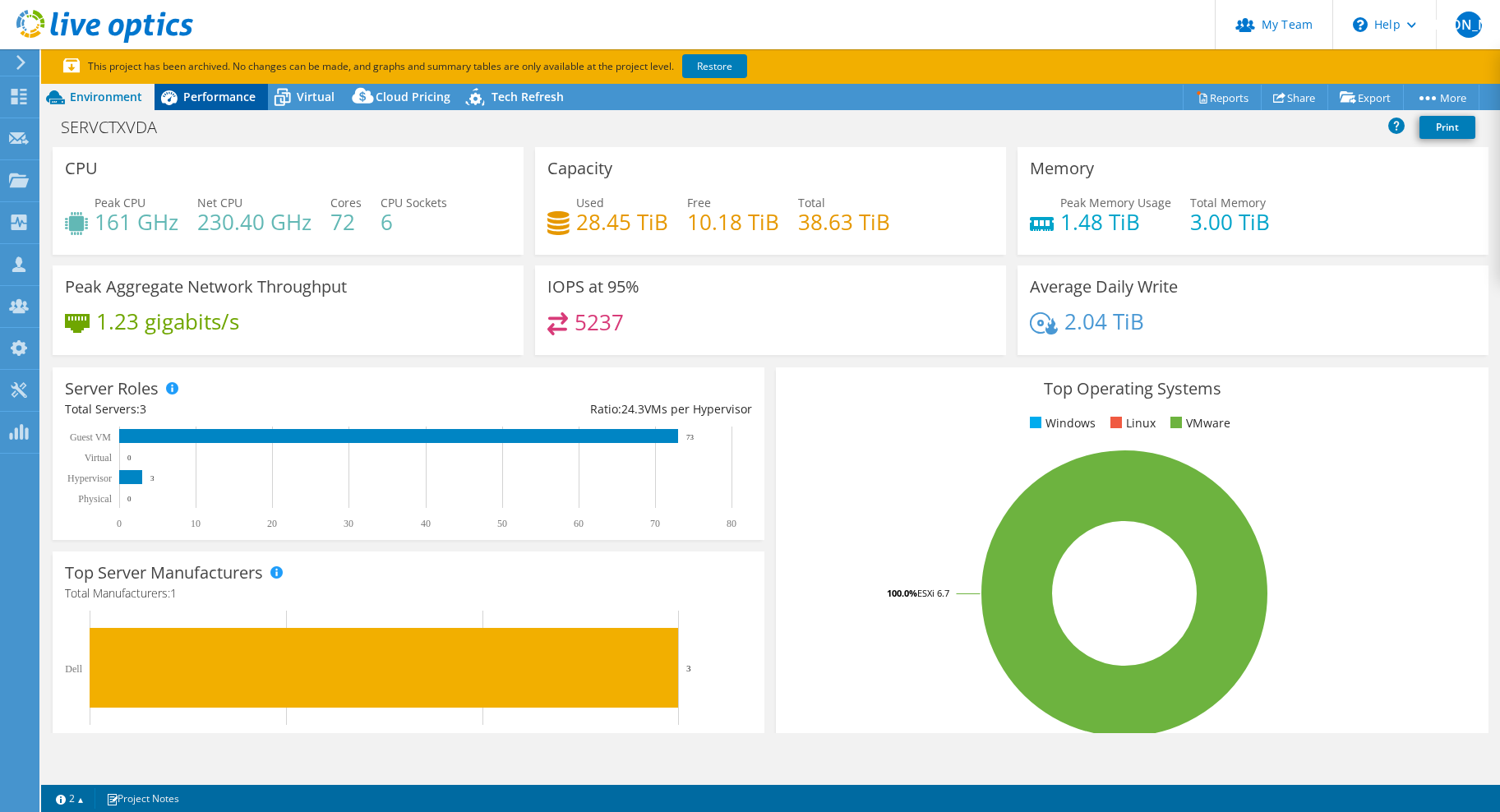
click at [231, 89] on span "Performance" at bounding box center [220, 96] width 72 height 16
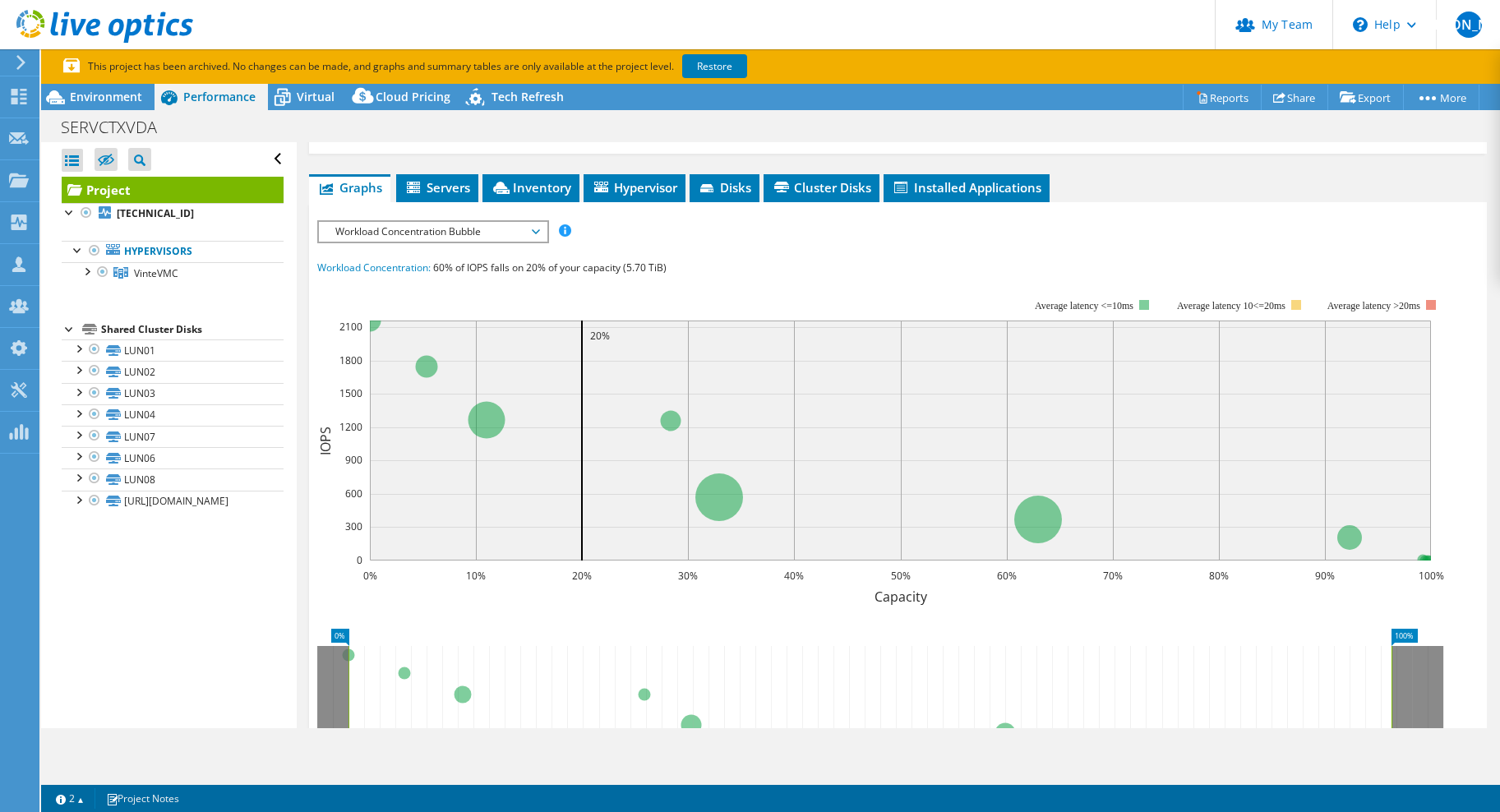
scroll to position [164, 0]
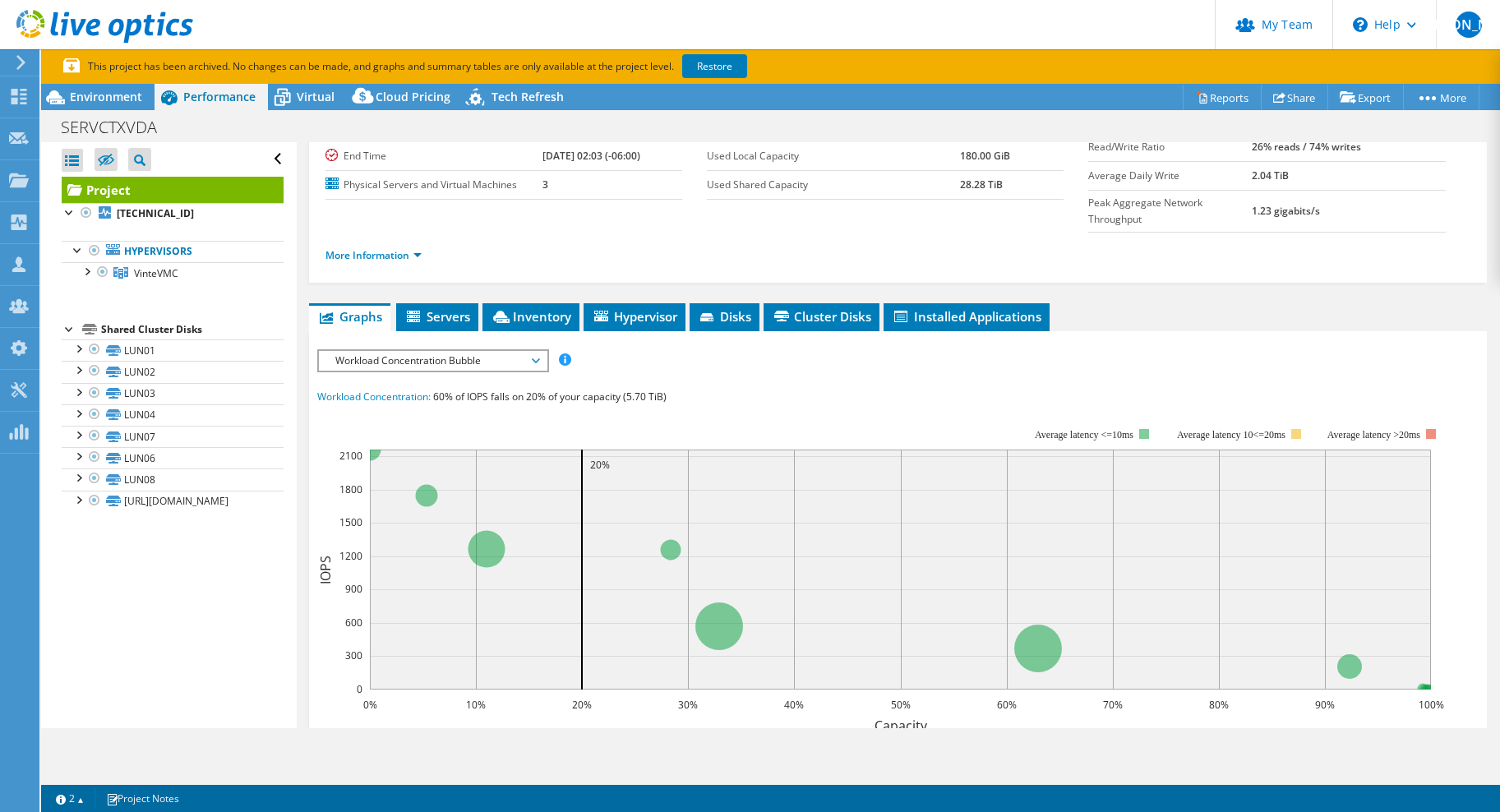
click at [449, 351] on span "Workload Concentration Bubble" at bounding box center [433, 360] width 211 height 19
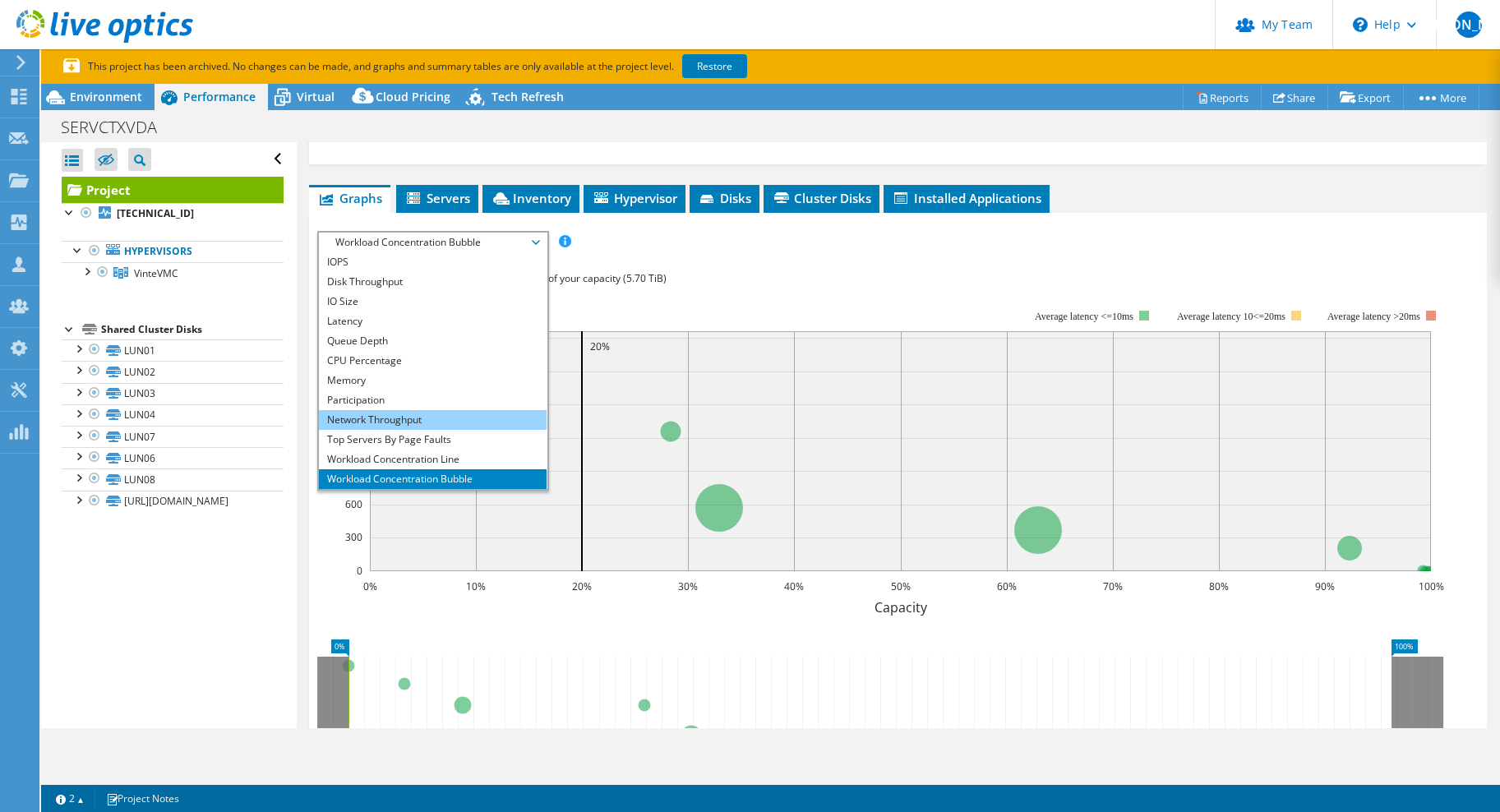
scroll to position [281, 0]
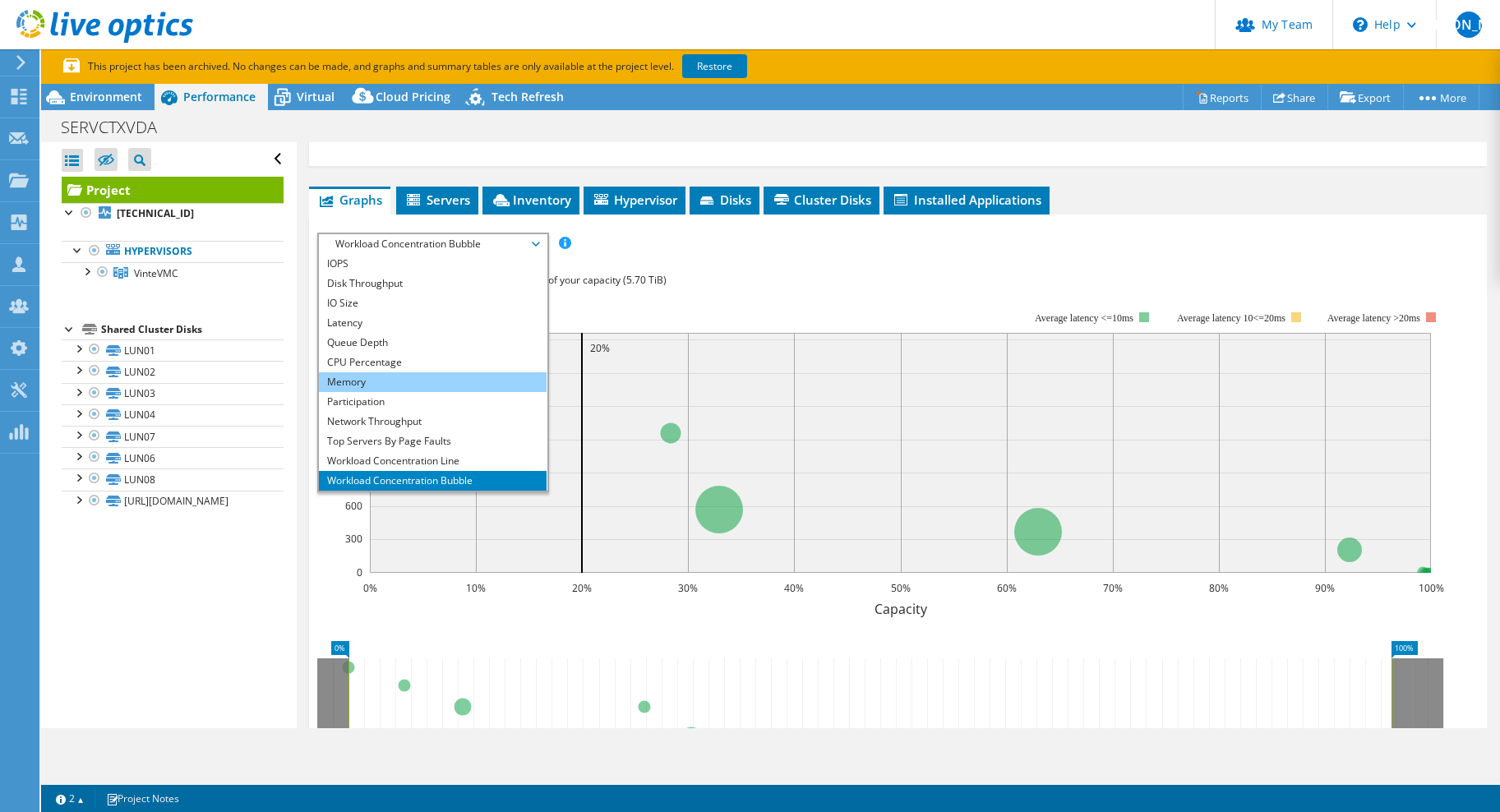
click at [357, 372] on li "Memory" at bounding box center [433, 381] width 227 height 19
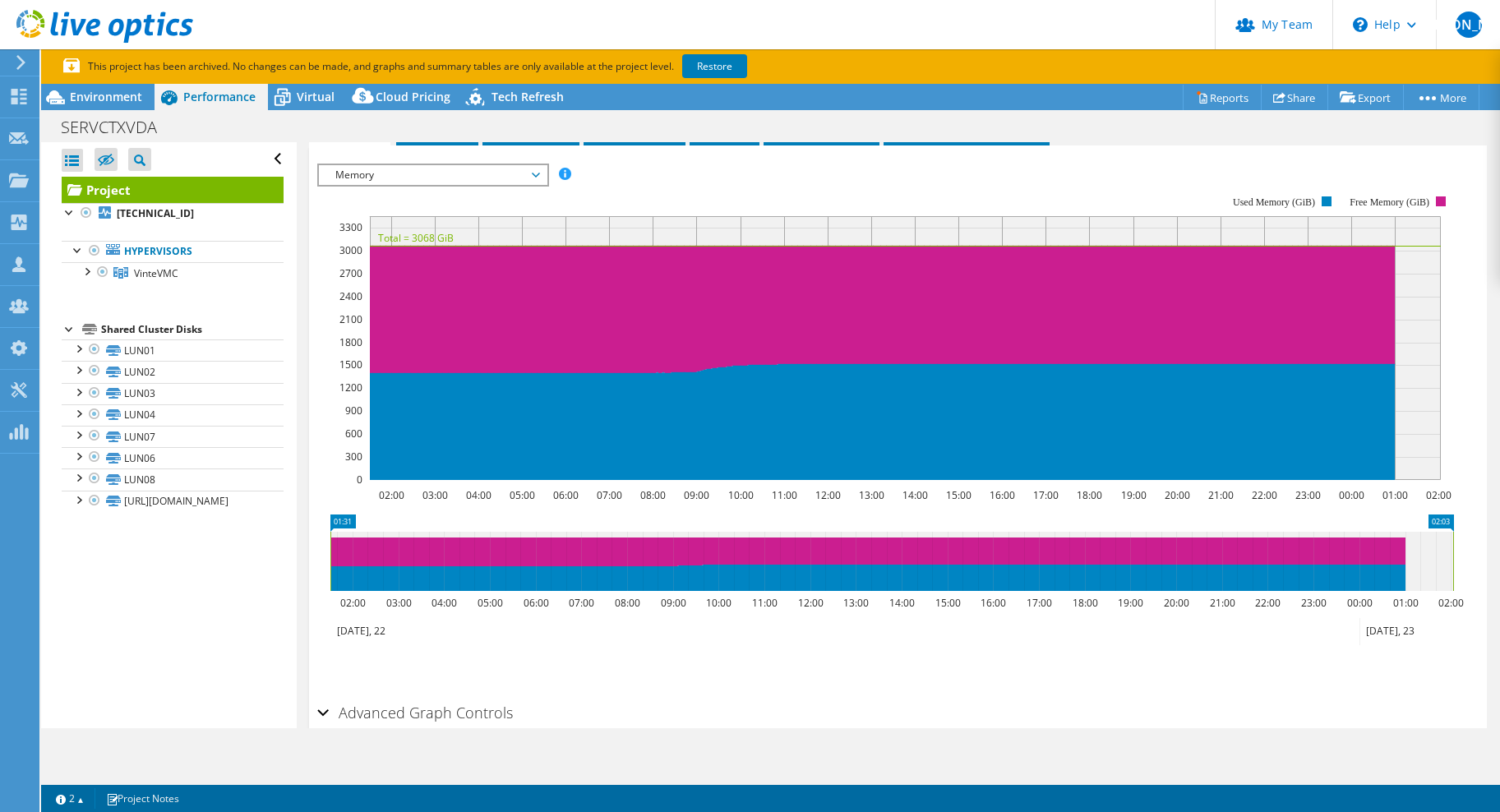
scroll to position [399, 0]
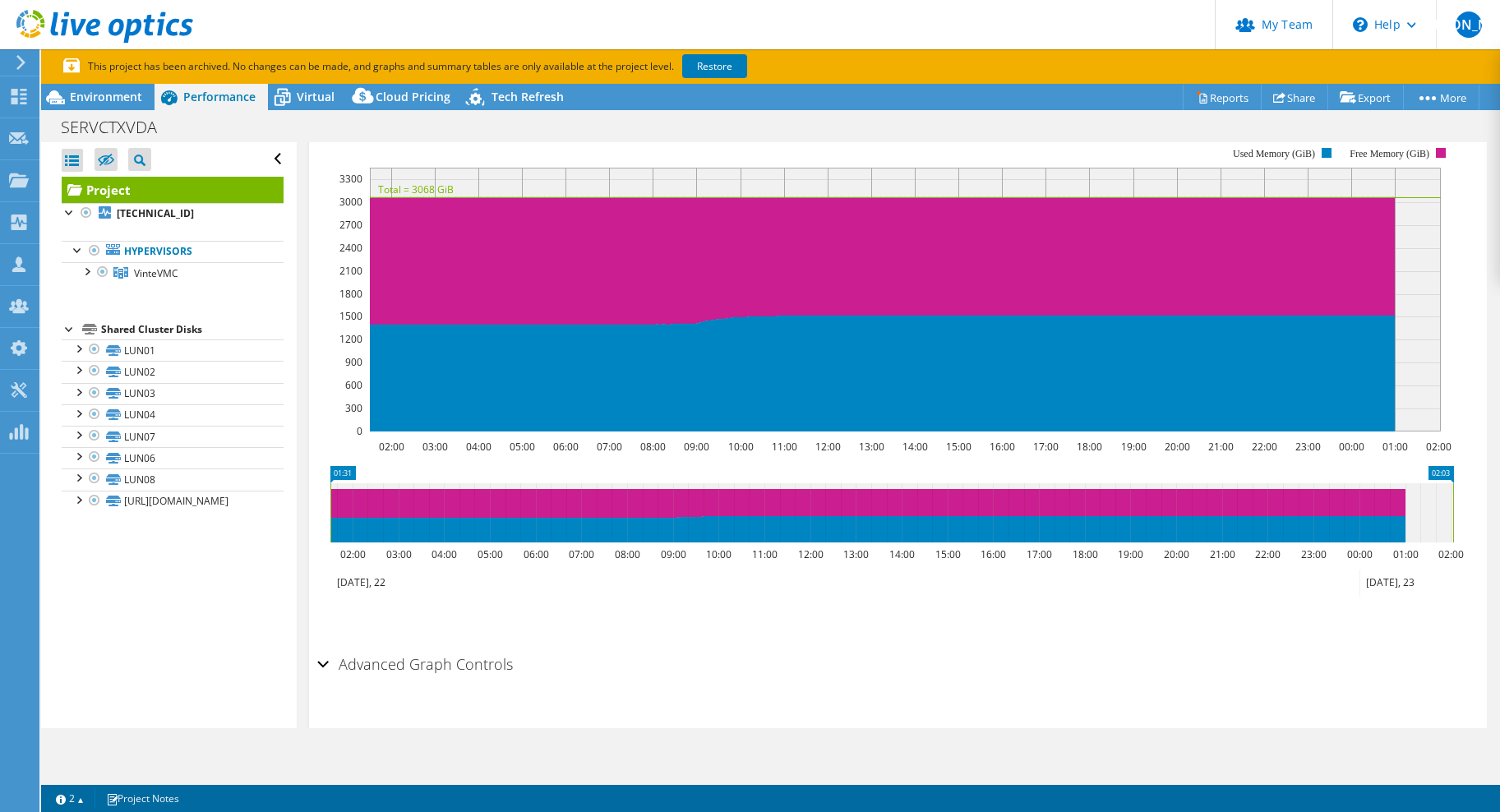
drag, startPoint x: 747, startPoint y: 485, endPoint x: 788, endPoint y: 486, distance: 41.0
click at [886, 484] on icon at bounding box center [892, 512] width 1123 height 59
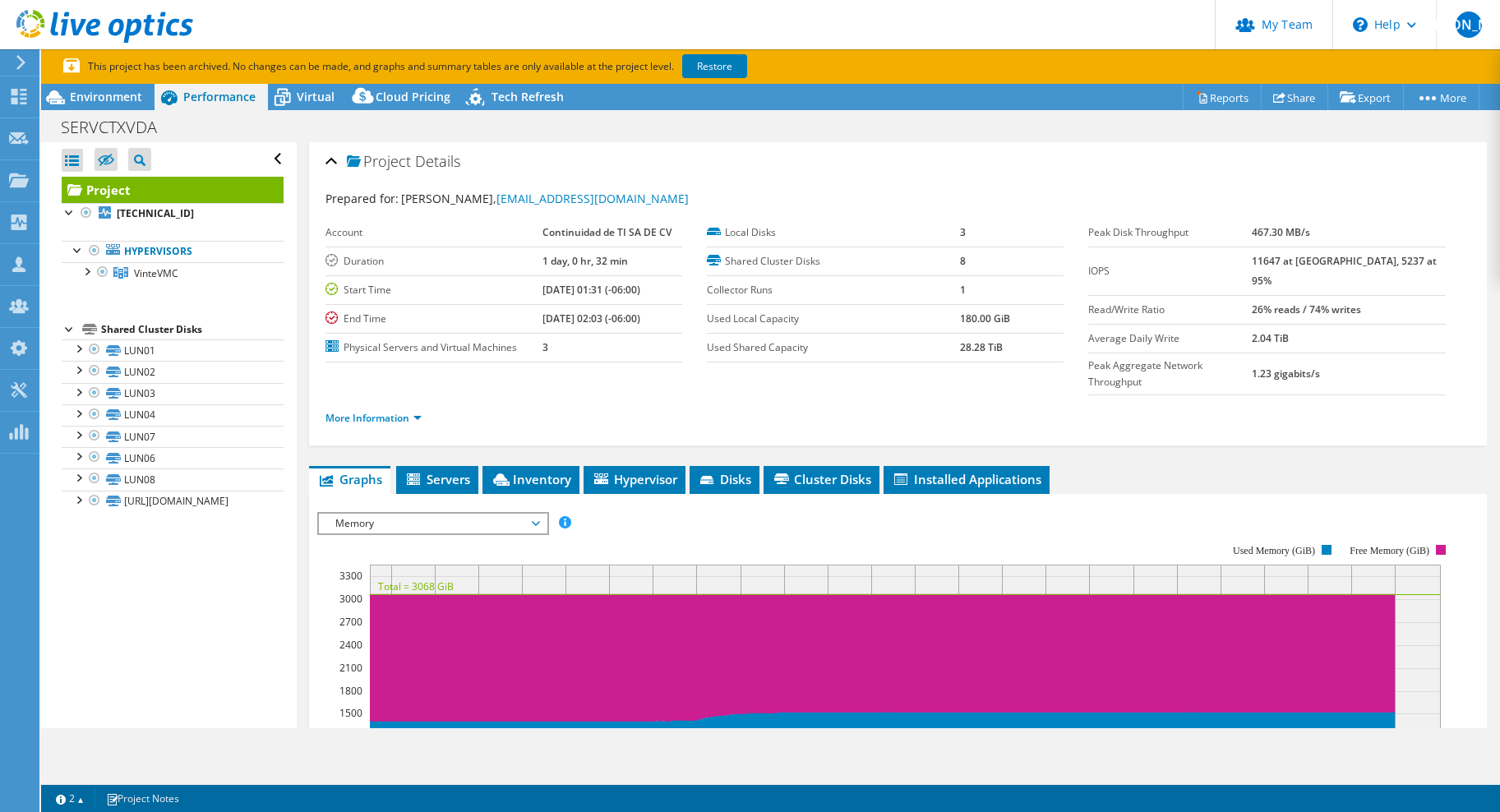
scroll to position [0, 0]
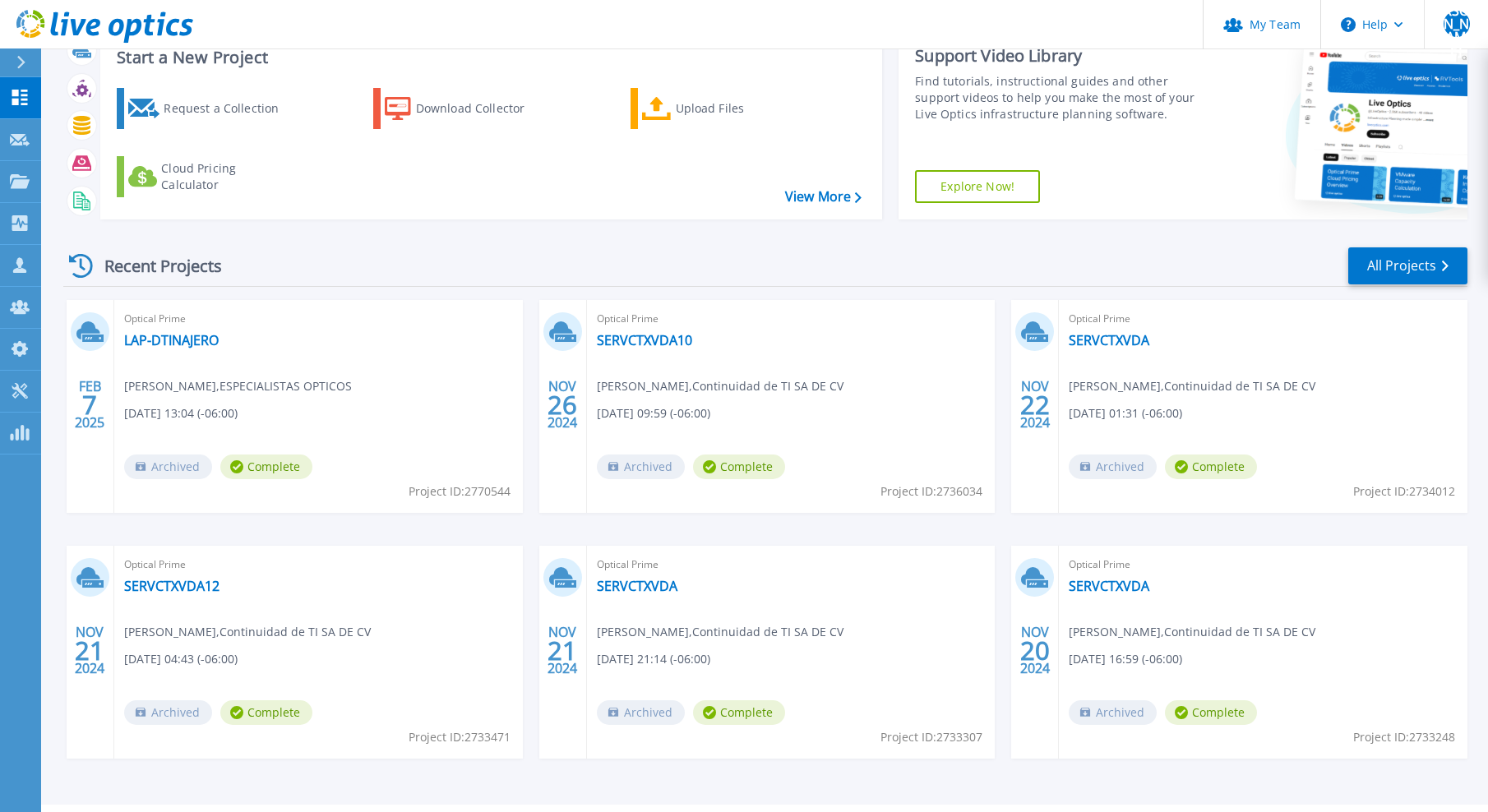
scroll to position [82, 0]
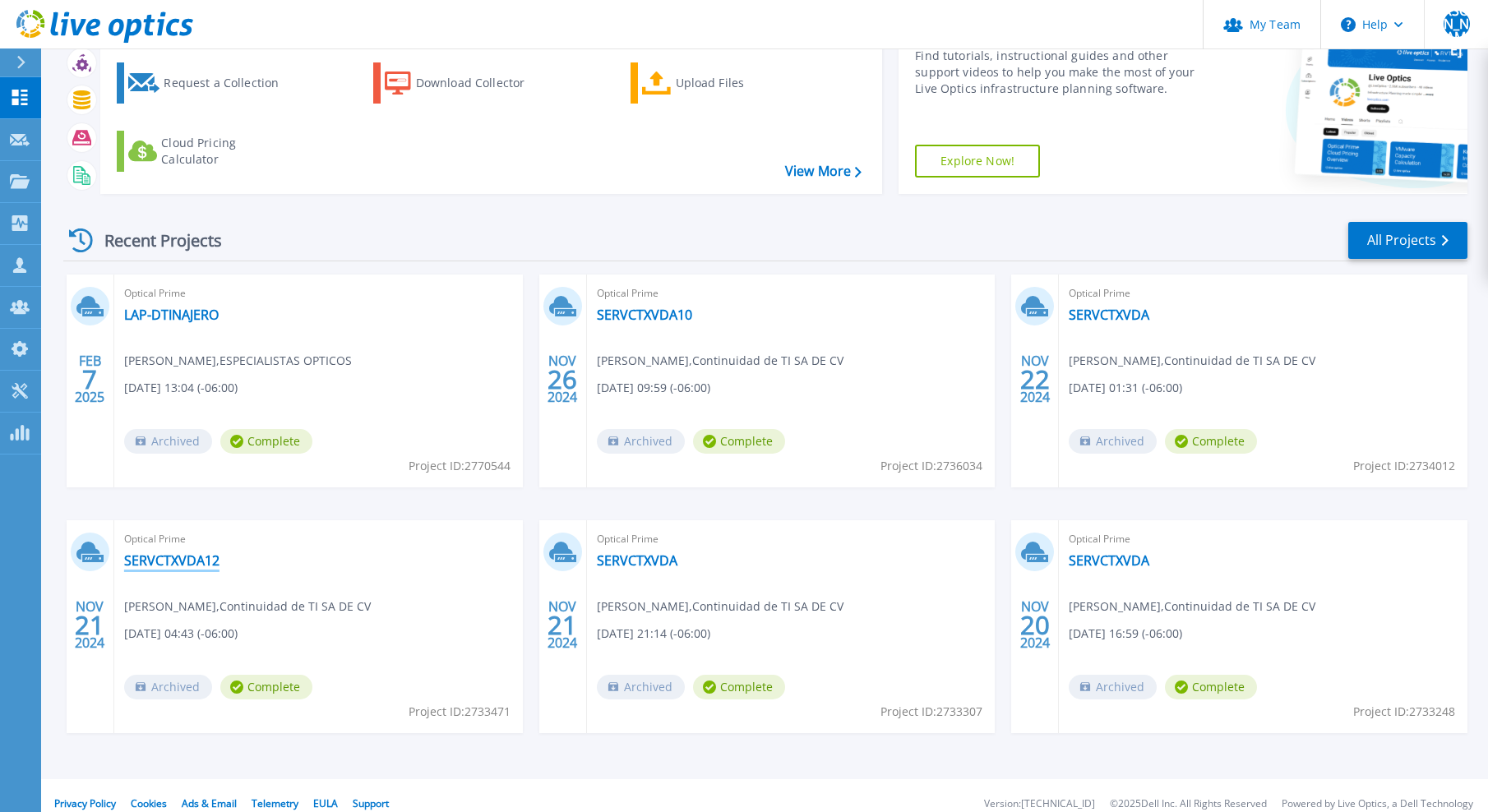
click at [192, 562] on link "SERVCTXVDA12" at bounding box center [171, 560] width 95 height 17
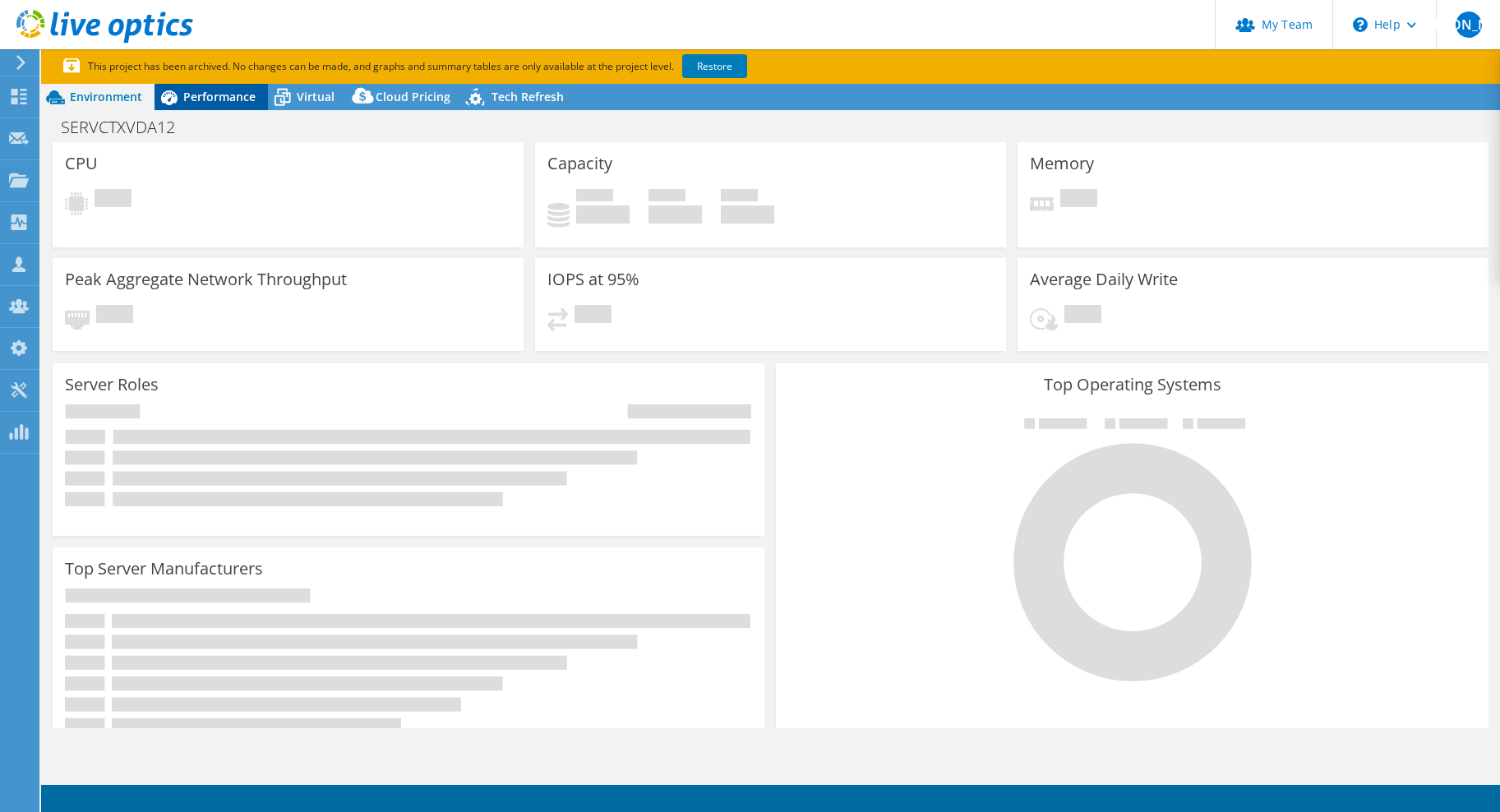
select select "USD"
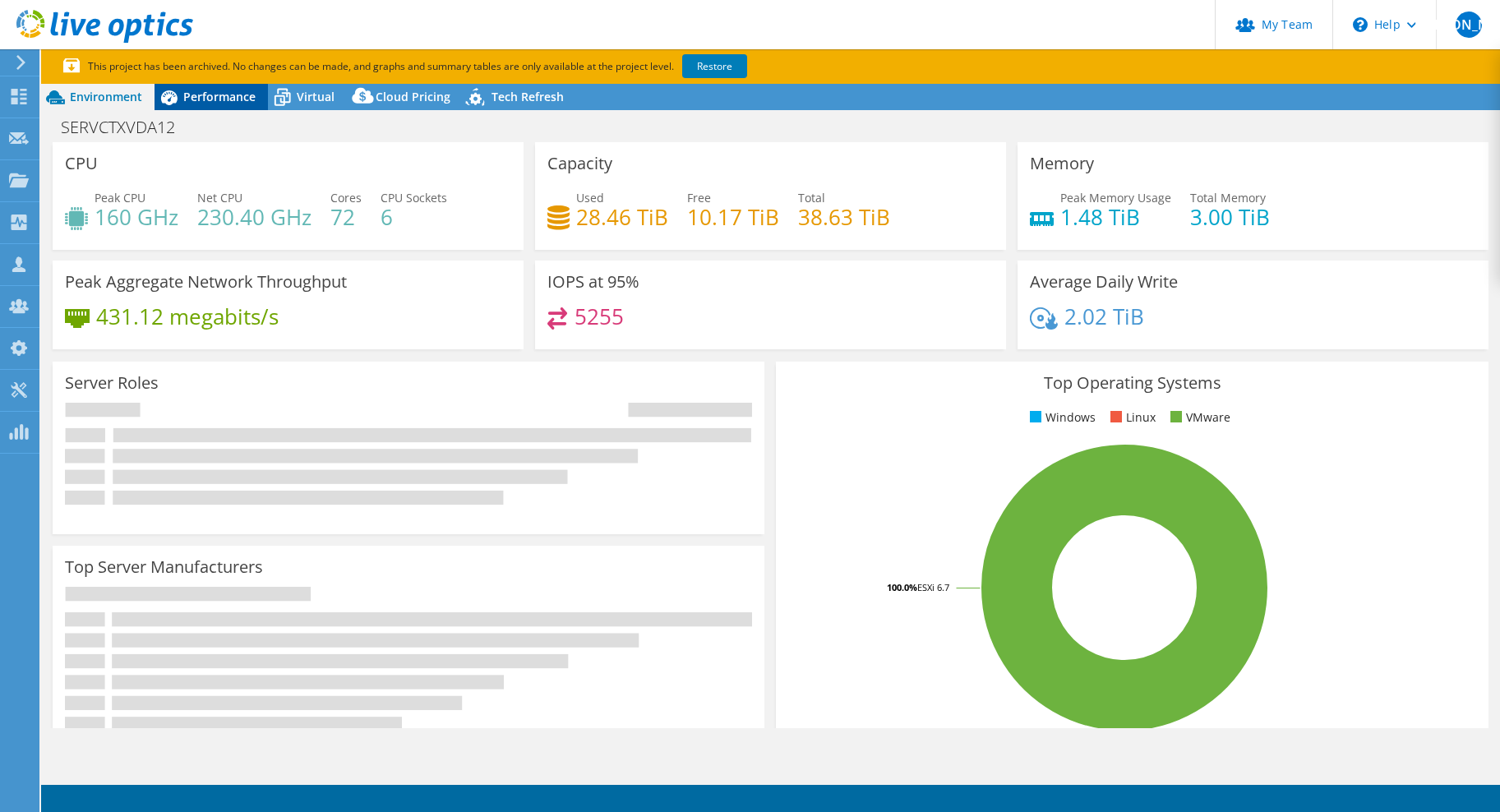
click at [205, 98] on span "Performance" at bounding box center [220, 96] width 72 height 16
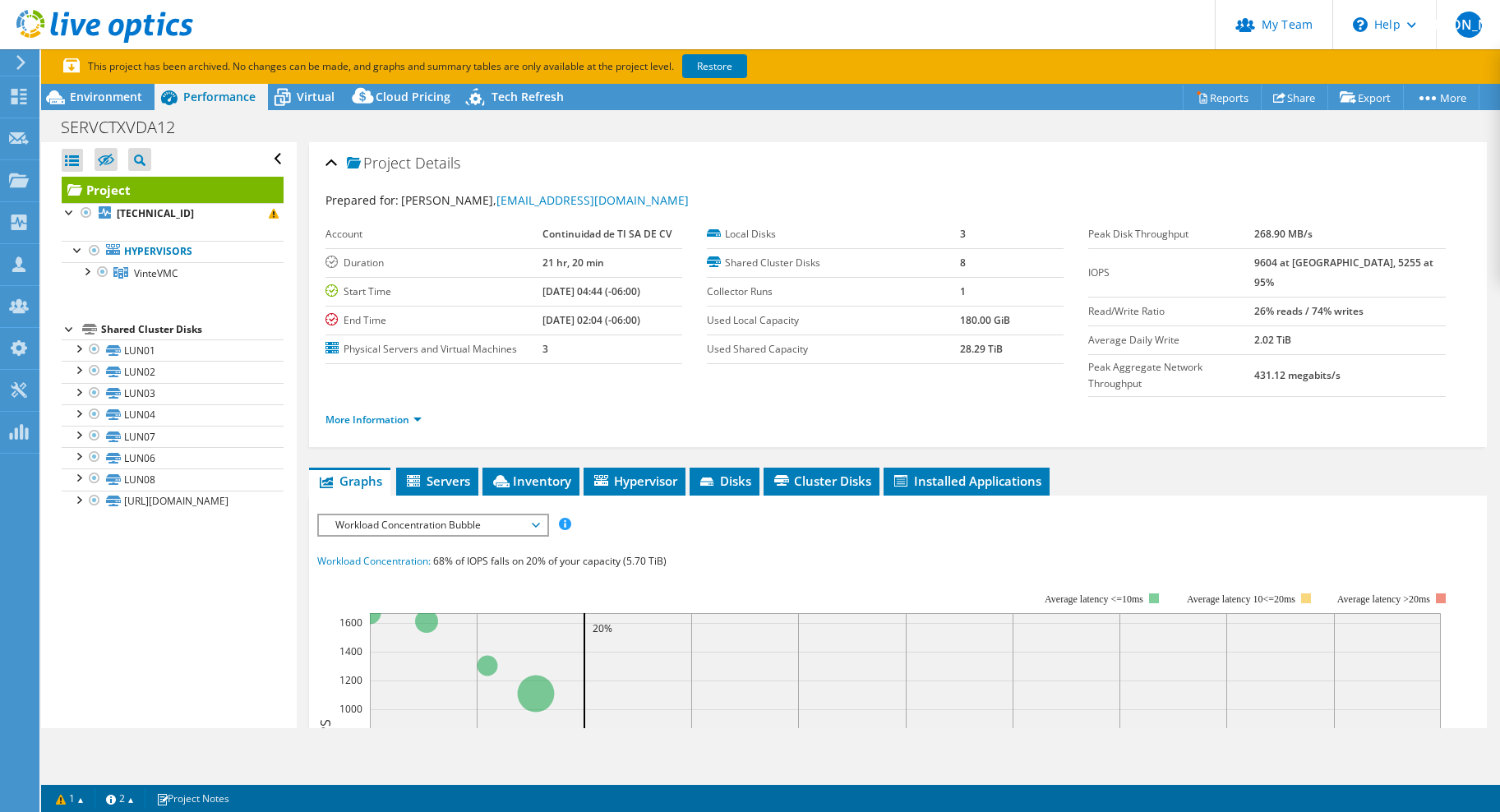
click at [450, 515] on span "Workload Concentration Bubble" at bounding box center [433, 524] width 211 height 19
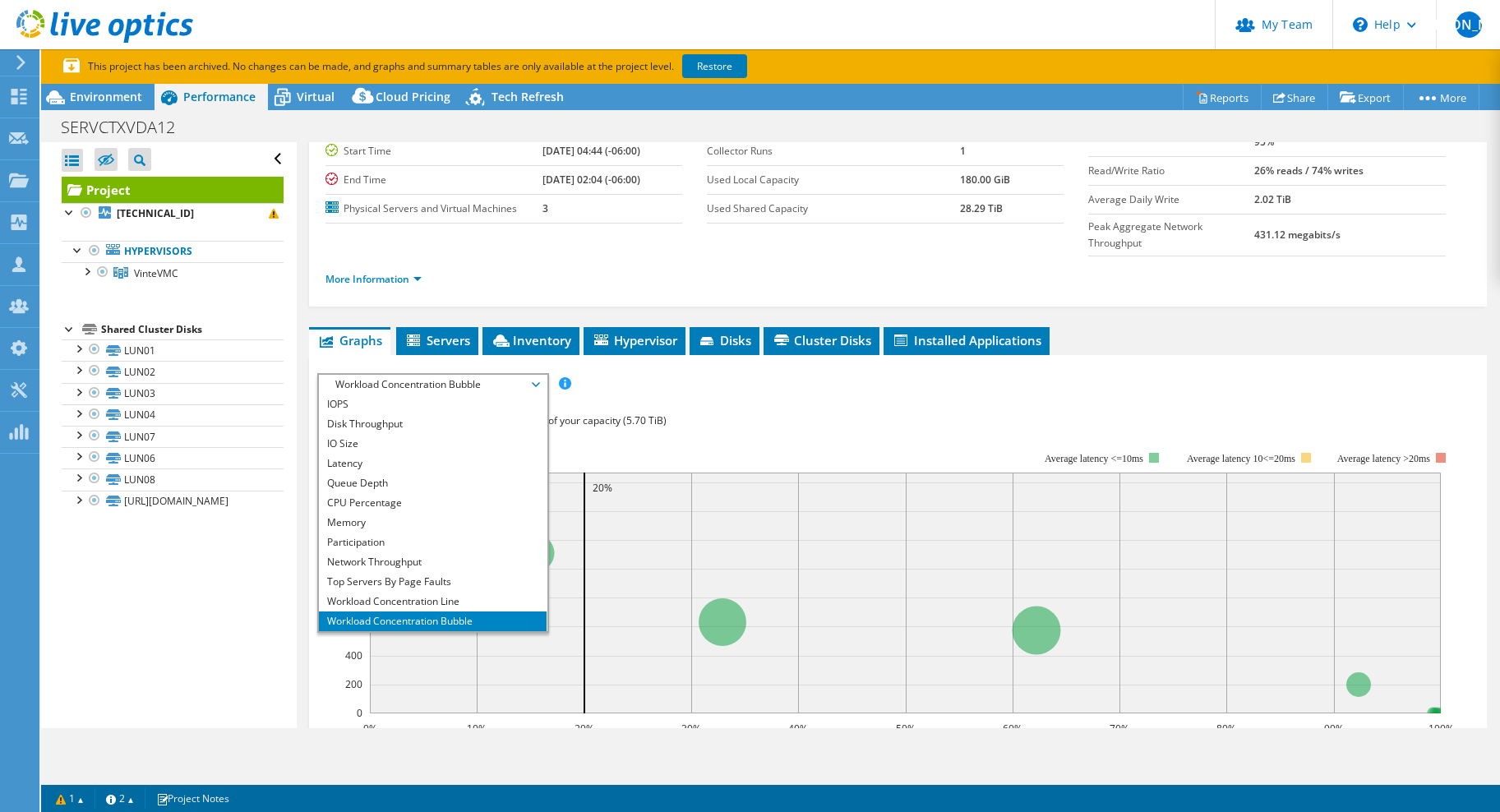
scroll to position [247, 0]
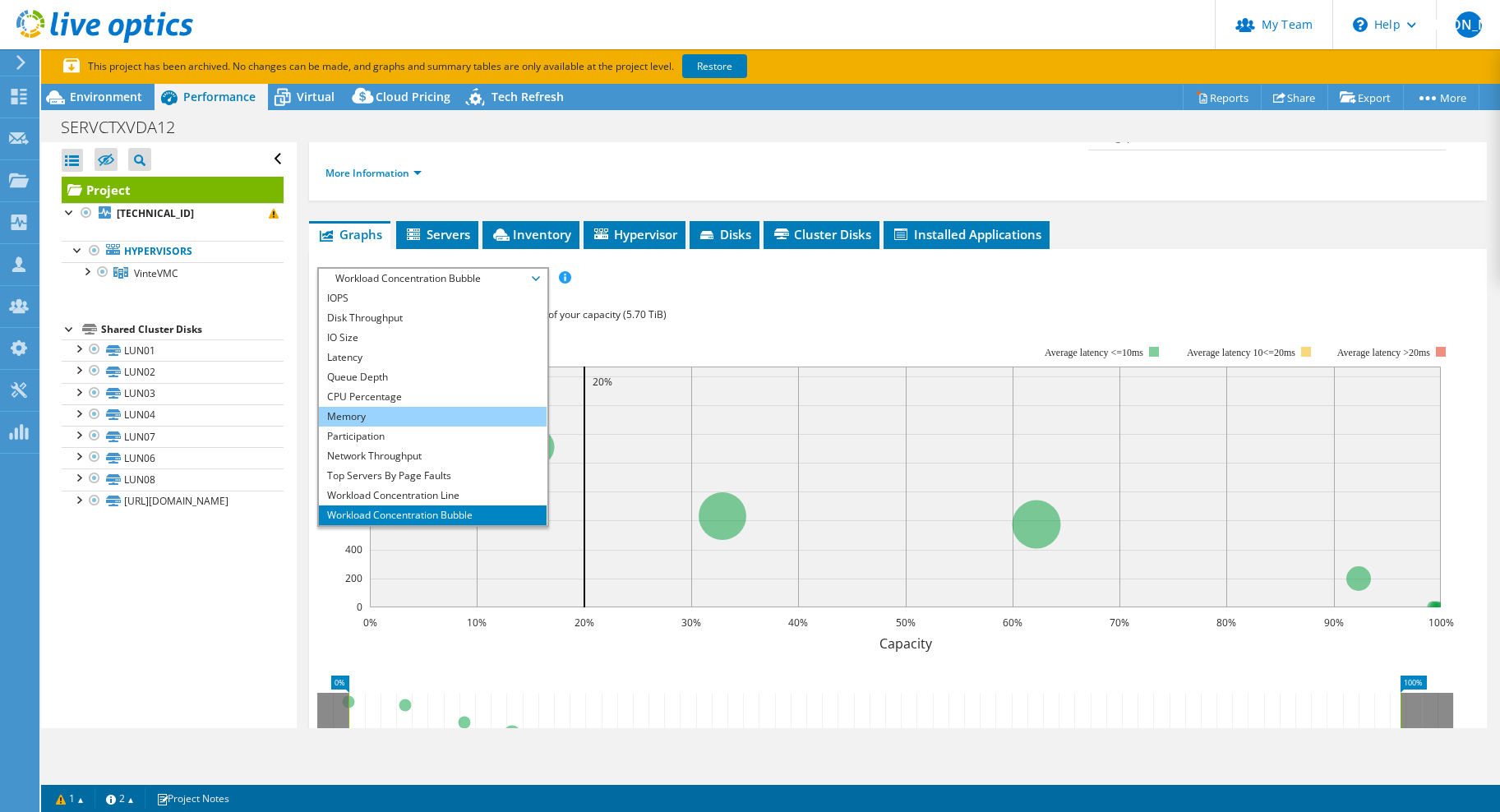
click at [371, 406] on li "Memory" at bounding box center [433, 416] width 227 height 19
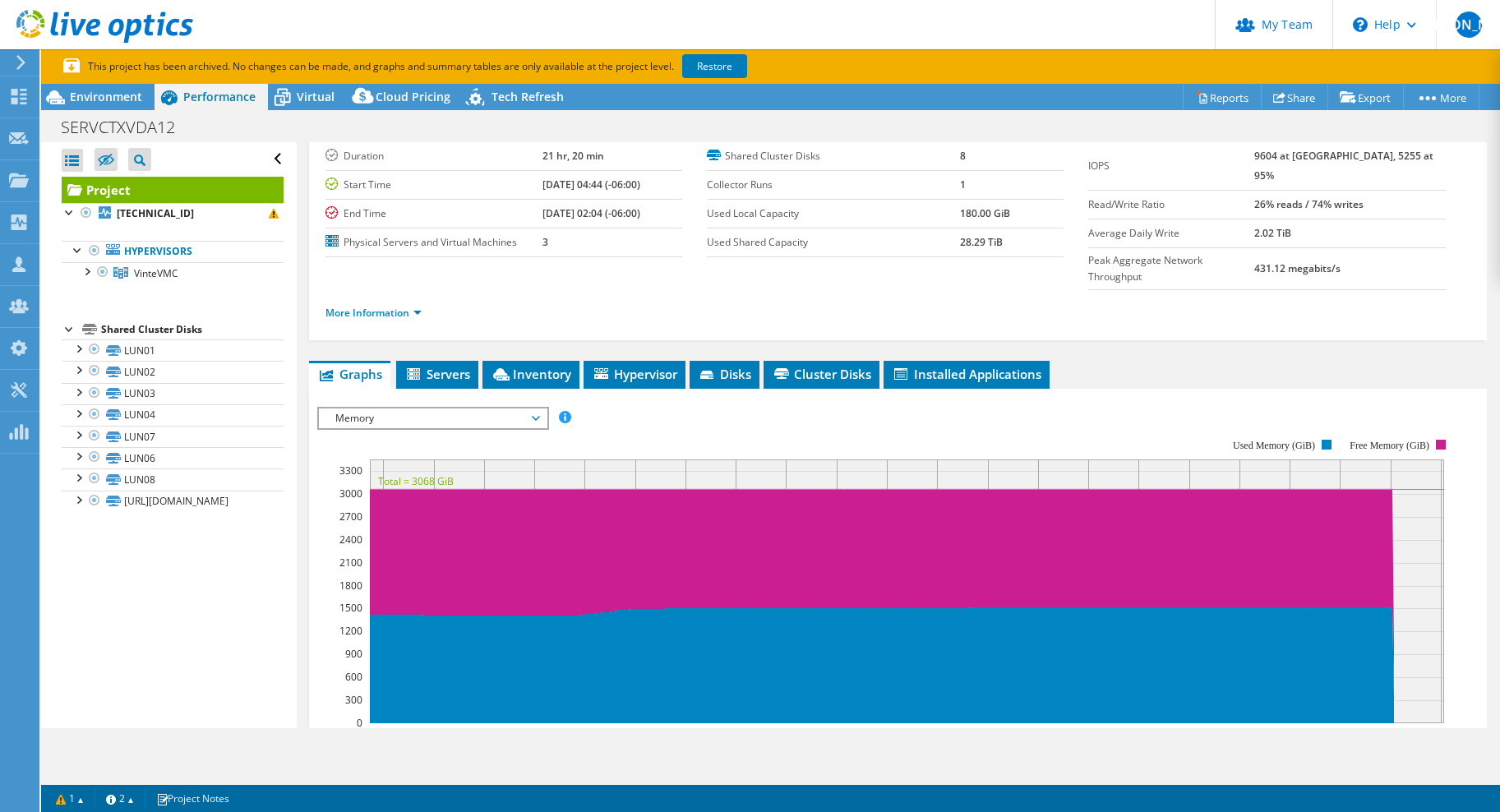
scroll to position [164, 0]
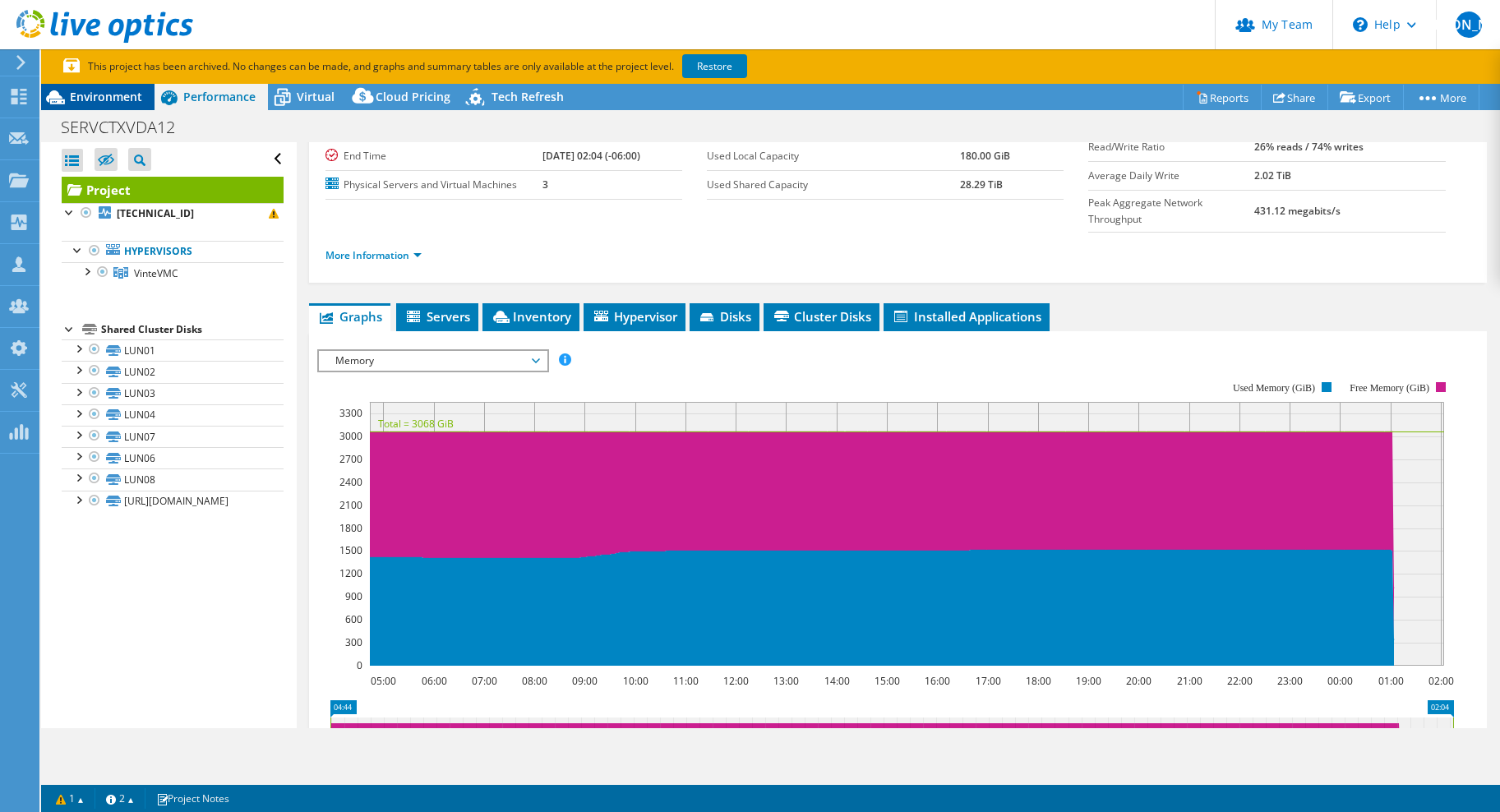
click at [124, 86] on div "Environment" at bounding box center [98, 97] width 114 height 26
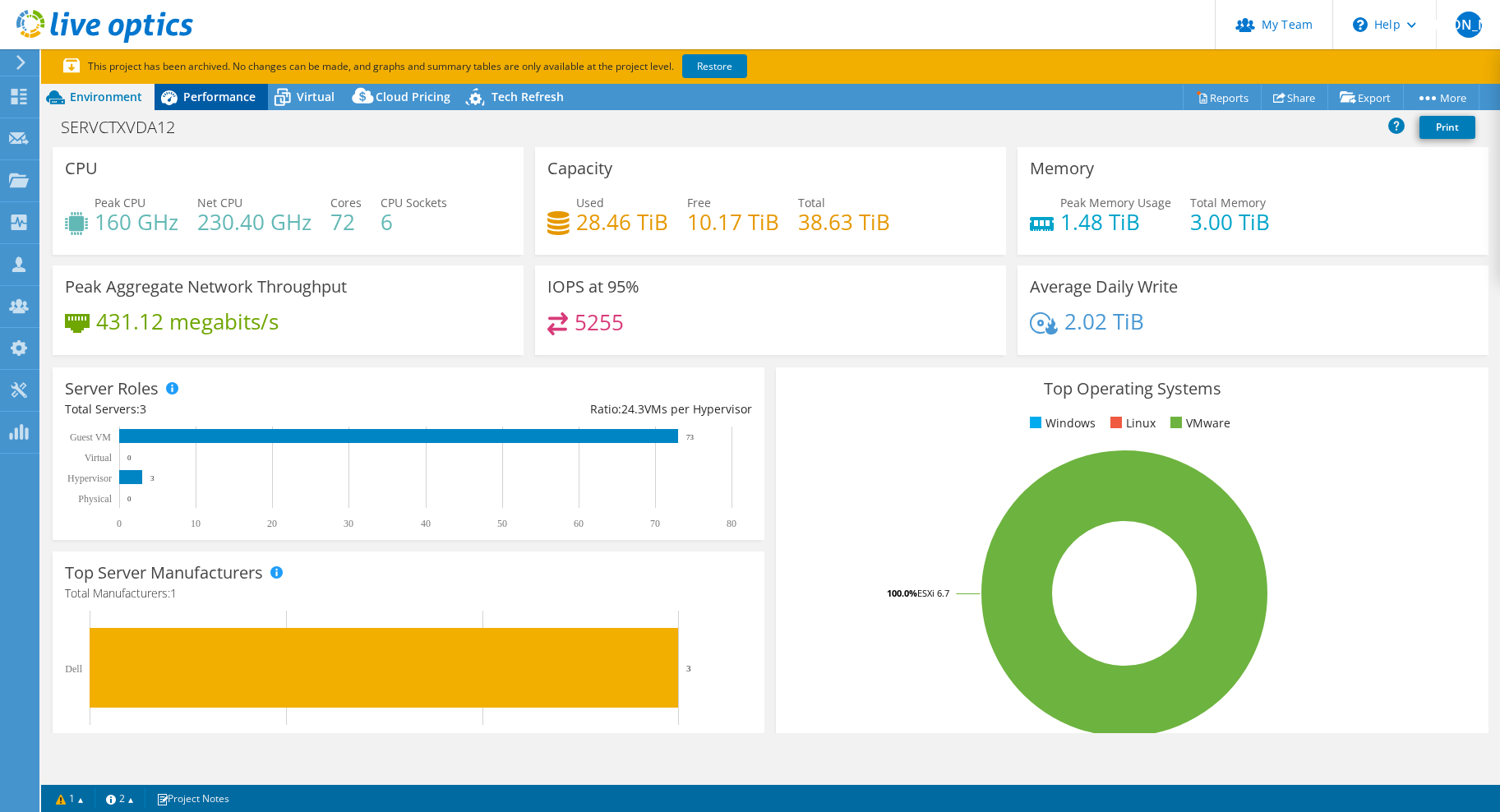
click at [213, 93] on span "Performance" at bounding box center [220, 96] width 72 height 16
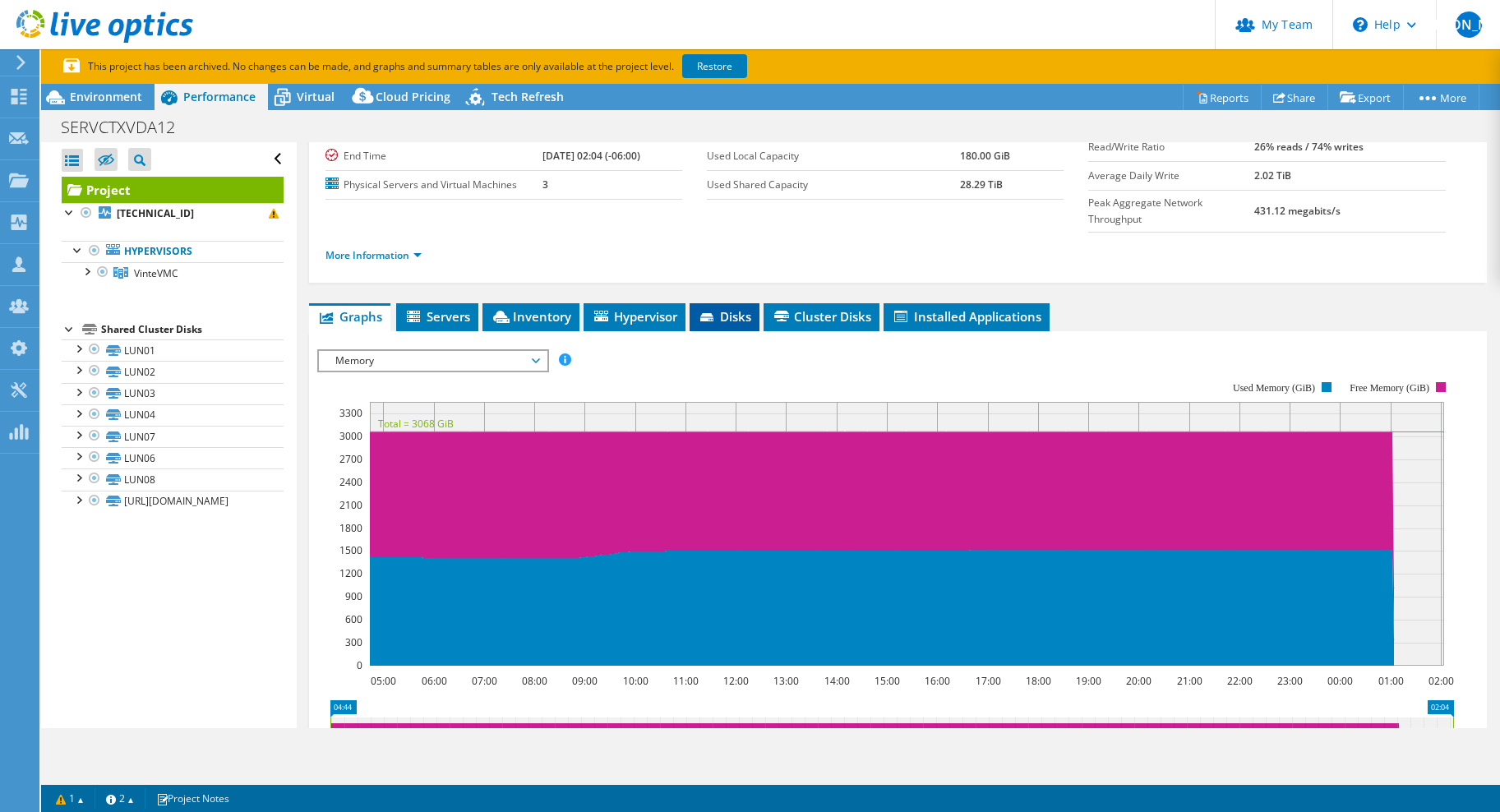
click at [717, 313] on icon at bounding box center [709, 318] width 17 height 11
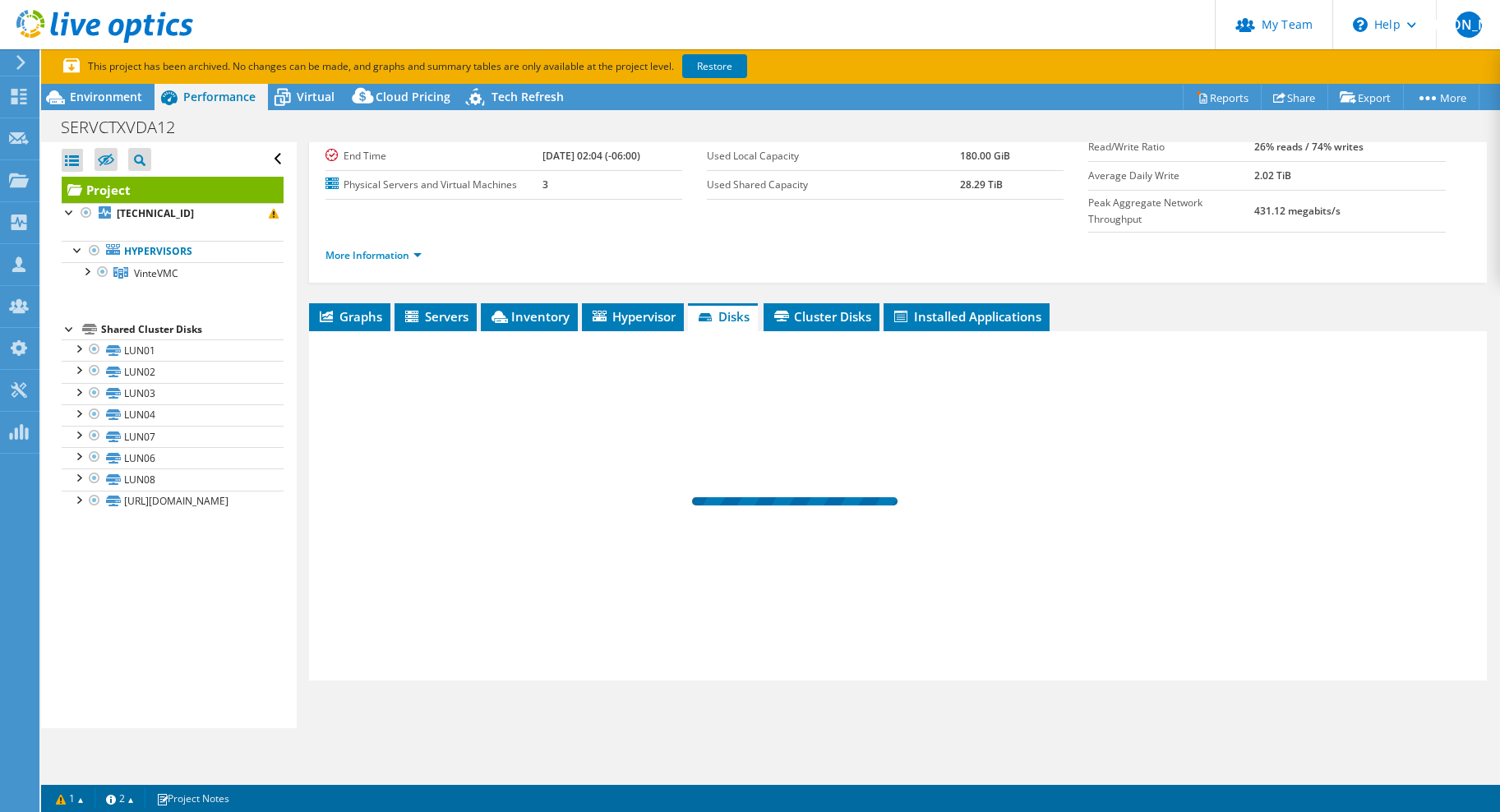
scroll to position [146, 0]
